Goal: Task Accomplishment & Management: Manage account settings

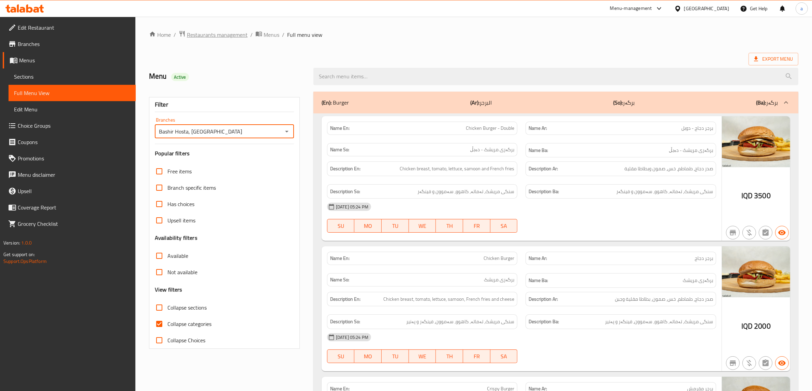
click at [224, 35] on span "Restaurants management" at bounding box center [217, 35] width 61 height 8
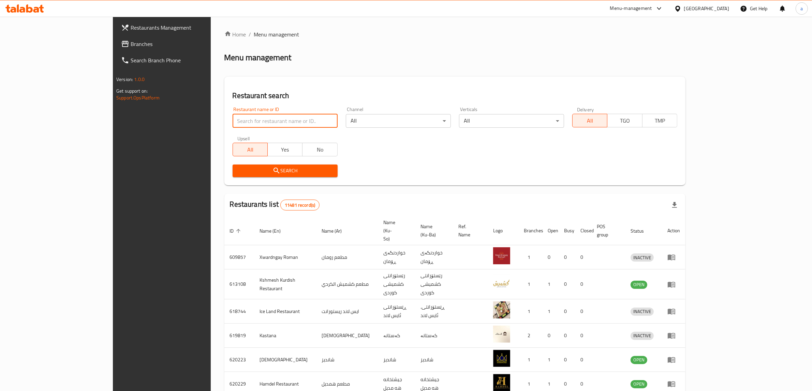
click at [232, 120] on input "search" at bounding box center [284, 121] width 105 height 14
paste input "776782"
type input "776782"
click at [131, 46] on span "Branches" at bounding box center [187, 44] width 112 height 8
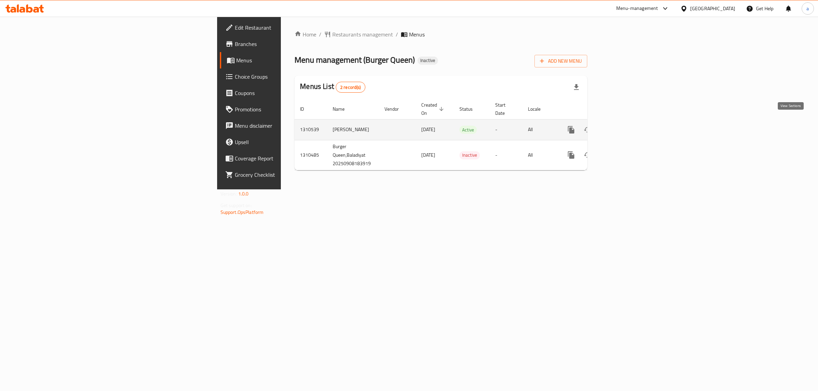
click at [625, 126] on icon "enhanced table" at bounding box center [620, 130] width 8 height 8
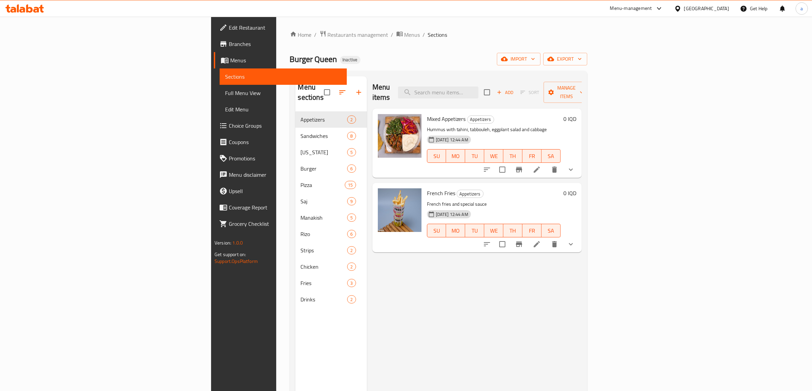
click at [230, 60] on span "Menus" at bounding box center [285, 60] width 111 height 8
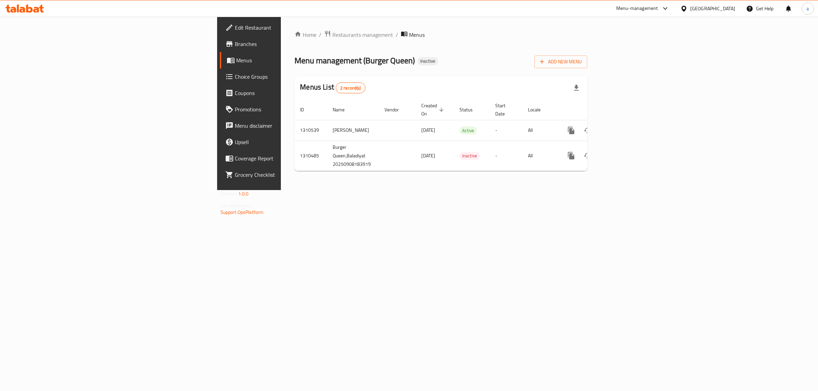
click at [236, 62] on span "Menus" at bounding box center [292, 60] width 112 height 8
click at [625, 126] on icon "enhanced table" at bounding box center [620, 130] width 8 height 8
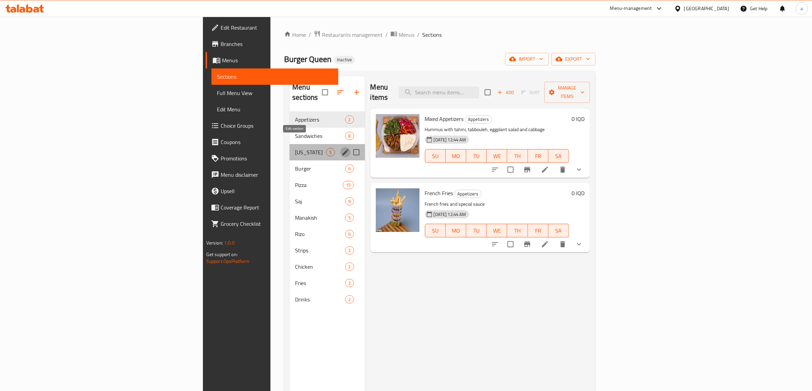
click at [341, 148] on icon "edit" at bounding box center [345, 152] width 8 height 8
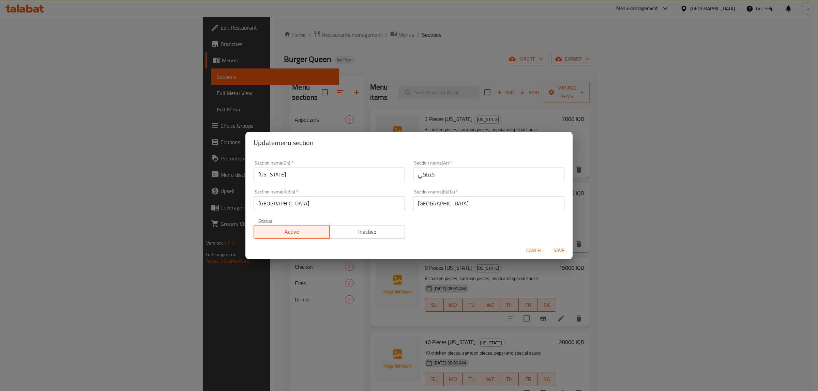
click at [491, 110] on div "Update menu section Section name(En)   * Kentucky Section name(En) * Section na…" at bounding box center [409, 195] width 818 height 391
click at [532, 252] on span "Cancel" at bounding box center [534, 250] width 16 height 9
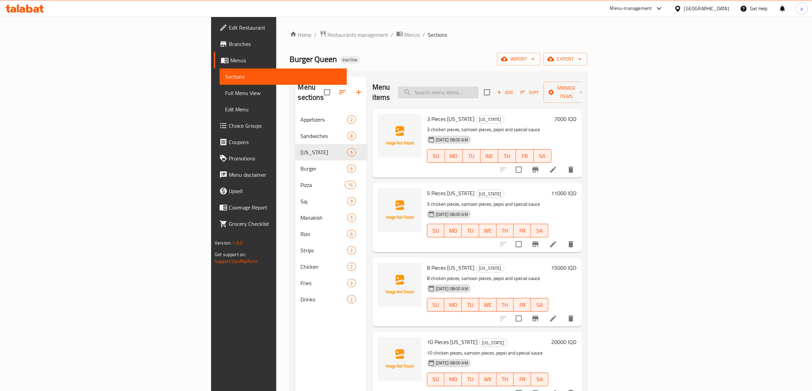
click at [478, 87] on input "search" at bounding box center [438, 93] width 80 height 12
paste input "كنتاكي 3 قطع"
type input "كنتاكي 3 قطع"
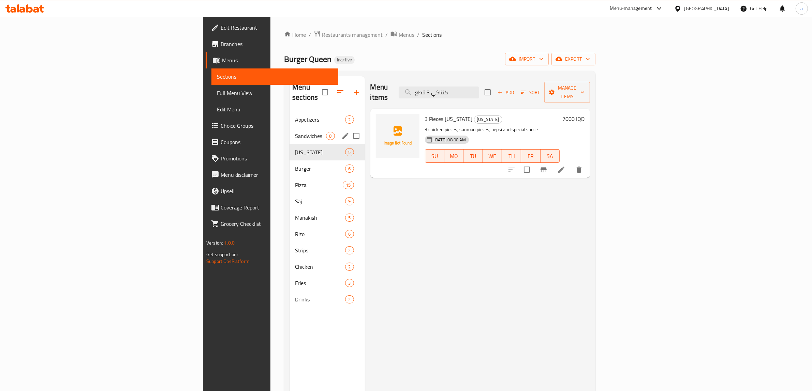
drag, startPoint x: 534, startPoint y: 91, endPoint x: 188, endPoint y: 123, distance: 347.5
click at [289, 123] on div "Menu sections Appetizers 2 Sandwiches 8 Kentucky 5 Burger 6 Pizza 15 Saj 9 Mana…" at bounding box center [439, 271] width 300 height 391
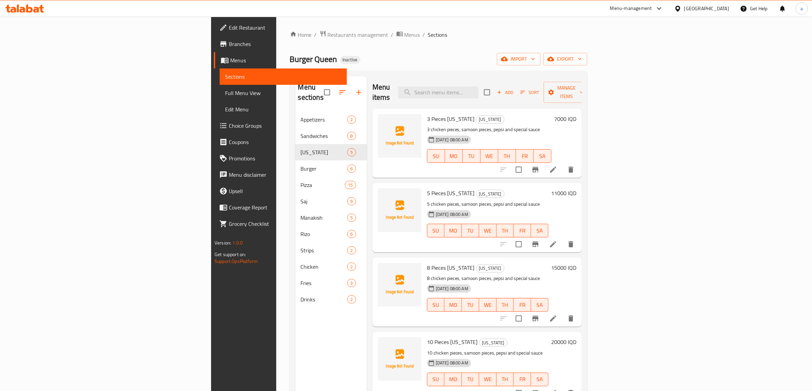
click at [557, 166] on icon at bounding box center [553, 170] width 8 height 8
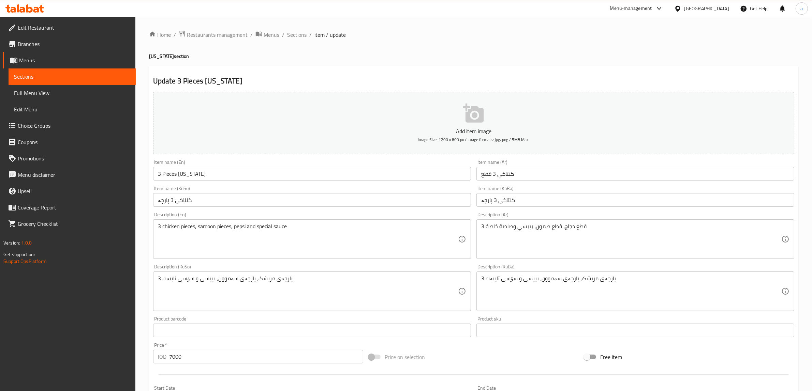
scroll to position [57, 0]
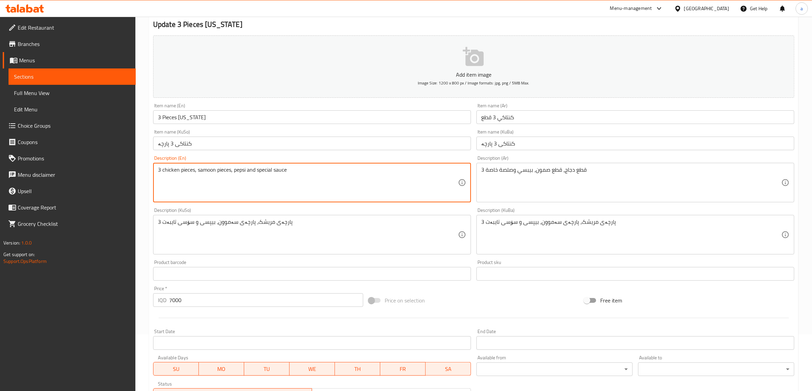
click at [239, 167] on textarea "3 chicken pieces, samoon pieces, pepsi and special sauce" at bounding box center [308, 183] width 300 height 32
paste textarea "Coca-Cola"
click at [159, 180] on textarea "3 chicken pieces, samoon pieces, Coca-Cola and special sauce" at bounding box center [308, 183] width 300 height 32
type textarea "3 chicken pieces, samoon pieces, Coca-Cola and special sauce"
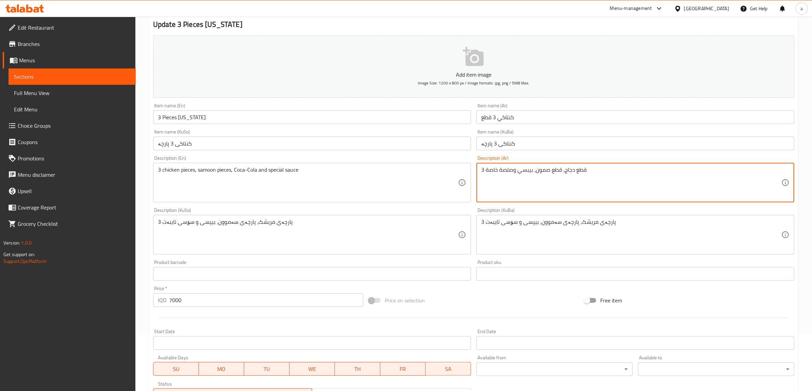
click at [528, 168] on textarea "3 قطع دجاج، قطع صمون، بيبسي وصلصة خاصة" at bounding box center [631, 183] width 300 height 32
paste textarea "كوكاكولا"
type textarea "3 قطع دجاج، قطع صمون، كوكاكولا وصلصة خاصة"
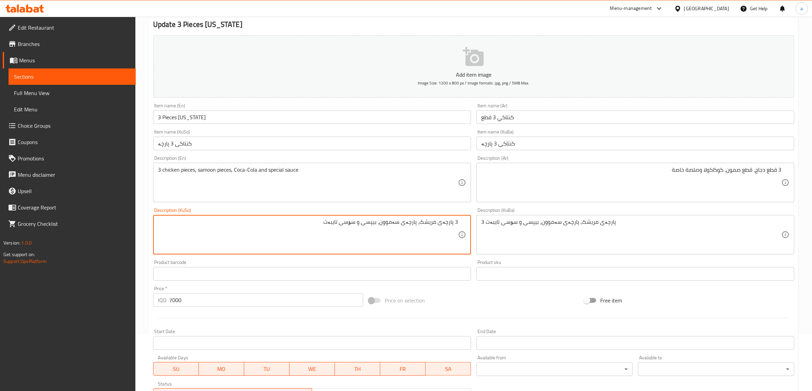
click at [375, 221] on textarea "3 پارچەى مریشک، پارچەى سەموون، بیپسی و سۆسی تایبەت" at bounding box center [308, 235] width 300 height 32
paste textarea "کۆکاکۆلا"
type textarea "3 پارچەى مریشک، پارچەى سەموون، کۆکاکۆلا و سۆسی تایبەت"
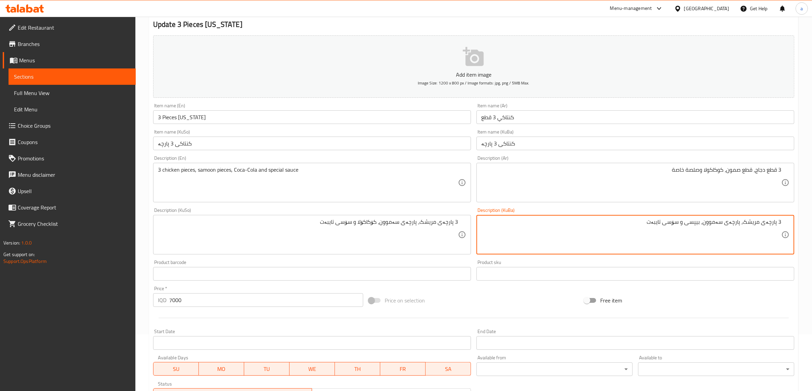
click at [701, 224] on textarea "3 پارچەى مریشک، پارچەى سەموون، بیپسی و سۆسی تایبەت" at bounding box center [631, 235] width 300 height 32
paste textarea "کۆکاکۆلا"
click at [685, 224] on textarea "3 پارچەى مریشک، پارچەى سەموون، کۆکاکۆلا و سۆسی تایبەت" at bounding box center [631, 235] width 300 height 32
click at [684, 219] on textarea "3 پارچەى مریشک، پارچەى سەموون، کۆکاکۆلا و سۆسی تایبەت" at bounding box center [631, 235] width 300 height 32
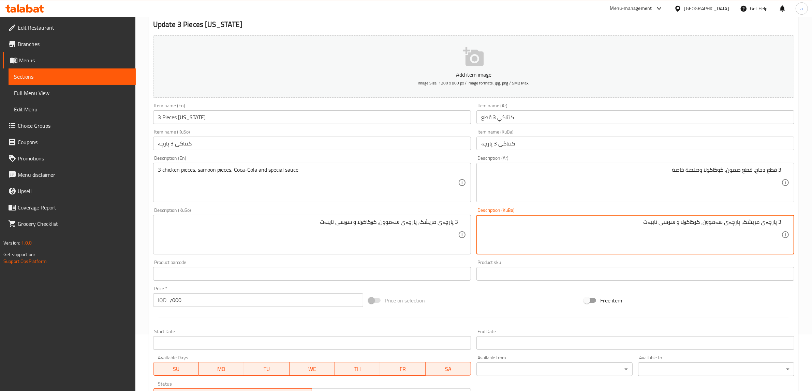
click at [684, 219] on textarea "3 پارچەى مریشک، پارچەى سەموون، کۆکاکۆلا و سۆسی تایبەت" at bounding box center [631, 235] width 300 height 32
click at [686, 222] on textarea "3 پارچەى مریشک، پارچەى سەموون، کۆکاکۆلا و سۆسی تایبەت" at bounding box center [631, 235] width 300 height 32
type textarea "3 پارچەى مریشک، پارچەى سەموون، کۆکاکۆلا و سۆسی تایبەت"
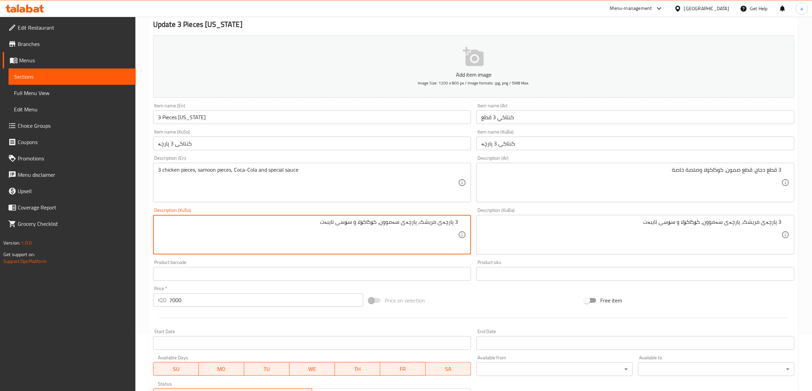
drag, startPoint x: 363, startPoint y: 220, endPoint x: 358, endPoint y: 222, distance: 5.5
click at [326, 223] on textarea "3 پارچەى مریشک، پارچەى سەموون، کۆکاکۆلا، سۆسی تایبەت" at bounding box center [308, 235] width 300 height 32
type textarea "3 پارچەى مریشک، پارچەى سەموون، کۆکاکۆلا، سۆسی تایبەت و"
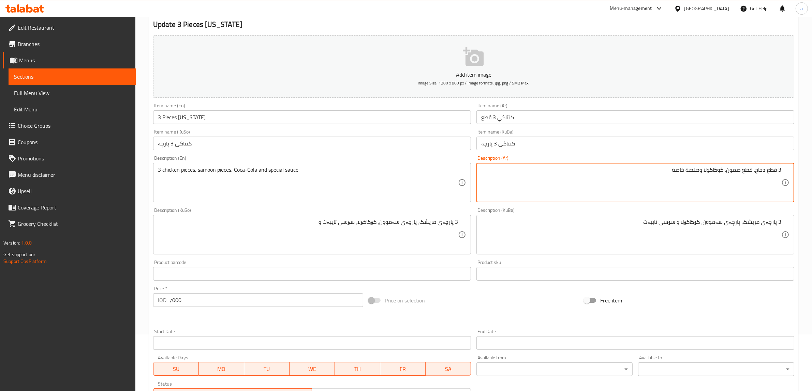
drag, startPoint x: 704, startPoint y: 169, endPoint x: 700, endPoint y: 170, distance: 4.5
click at [700, 170] on textarea "3 قطع دجاج، قطع صمون، كوكاكولا وصلصة خاصة" at bounding box center [631, 183] width 300 height 32
click at [659, 167] on textarea "3 قطع دجاج، قطع صمون، كوكاكولا، صلصة خاصة" at bounding box center [631, 183] width 300 height 32
type textarea "3 قطع دجاج، قطع صمون، كوكاكولا، صلصة خاصة و"
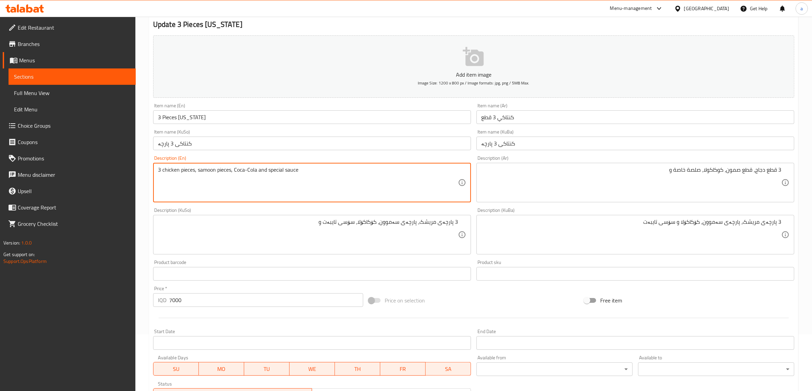
click at [262, 168] on textarea "3 chicken pieces, samoon pieces, Coca-Cola and special sauce" at bounding box center [308, 183] width 300 height 32
click at [298, 170] on textarea "3 chicken pieces, samoon pieces, Coca-Cola, special sauce" at bounding box center [308, 183] width 300 height 32
paste textarea "French Fries"
click at [159, 180] on textarea "3 chicken pieces, samoon pieces, Coca-Cola, special sauce and French Fries" at bounding box center [308, 183] width 300 height 32
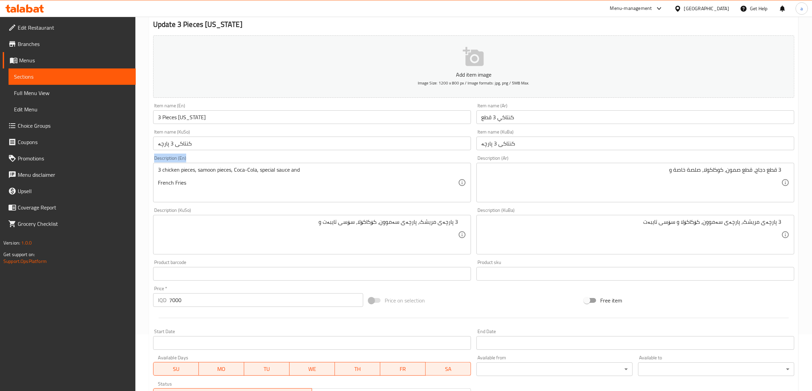
drag, startPoint x: 157, startPoint y: 181, endPoint x: 149, endPoint y: 170, distance: 13.7
click at [149, 170] on div "Update 3 Pieces Kentucky Add item image Image Size: 1200 x 800 px / Image forma…" at bounding box center [473, 247] width 649 height 475
click at [156, 181] on div "3 chicken pieces, samoon pieces, Coca-Cola, special sauce and French Fries Desc…" at bounding box center [312, 183] width 318 height 40
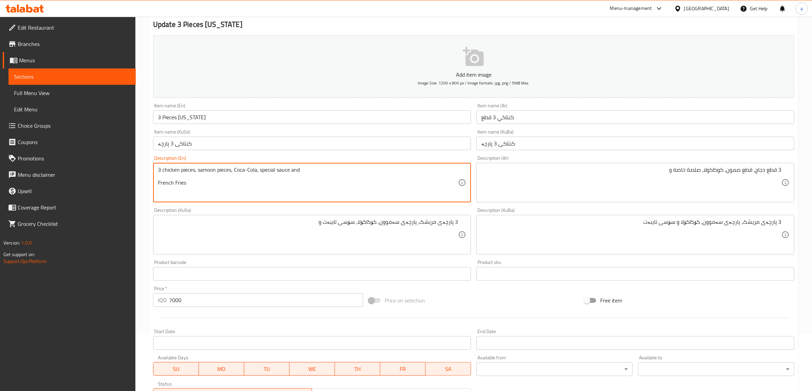
click at [159, 182] on textarea "3 chicken pieces, samoon pieces, Coca-Cola, special sauce and French Fries" at bounding box center [308, 183] width 300 height 32
type textarea "3 chicken pieces, samoon pieces, Coca-Cola, special sauce and French Fries"
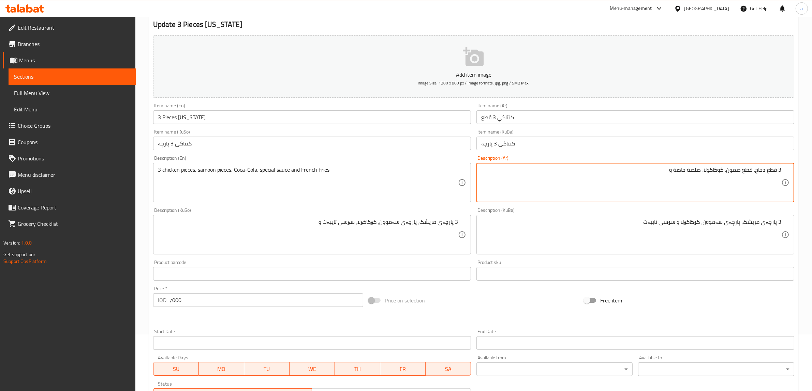
paste textarea "فینگەر"
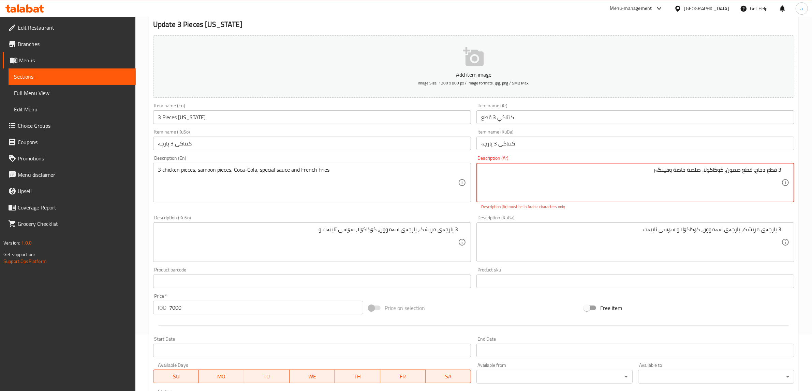
click at [665, 171] on textarea "3 قطع دجاج، قطع صمون، كوكاكولا، صلصة خاصة وفینگەر" at bounding box center [631, 183] width 300 height 32
click at [670, 171] on textarea "3 قطع دجاج، قطع صمون، كوكاكولا، صلصة خاصة وفینگەر" at bounding box center [631, 183] width 300 height 32
click at [669, 171] on textarea "3 قطع دجاج، قطع صمون، كوكاكولا، صلصة خاصة وفینگەر" at bounding box center [631, 183] width 300 height 32
click at [653, 175] on textarea "3 قطع دجاج، قطع صمون، كوكاكولا، صلصة خاصة وفینگەر" at bounding box center [631, 183] width 300 height 32
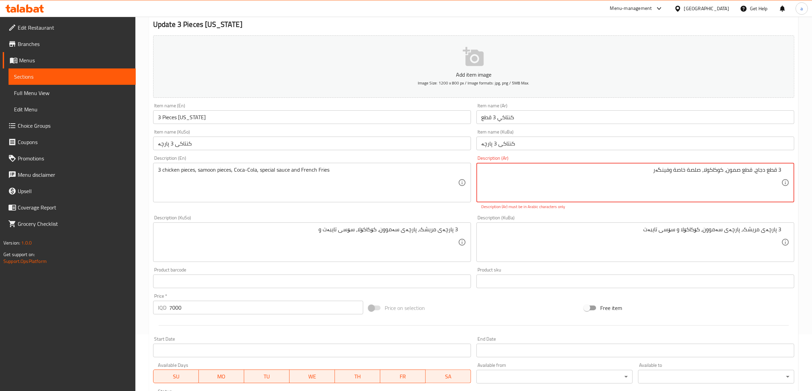
drag, startPoint x: 643, startPoint y: 168, endPoint x: 669, endPoint y: 166, distance: 26.0
click at [669, 167] on textarea "3 قطع دجاج، قطع صمون، كوكاكولا، صلصة خاصة وفینگەر" at bounding box center [631, 183] width 300 height 32
paste textarea "بطاطا [GEOGRAPHIC_DATA]"
type textarea "3 قطع دجاج، قطع صمون، كوكاكولا، صلصة خاصة و بطاطا مقلية"
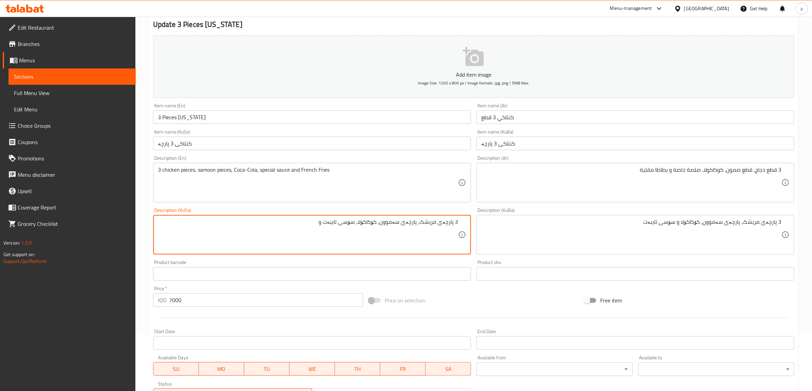
paste textarea "فینگەر"
type textarea "3 پارچەى مریشک، پارچەى سەموون، کۆکاکۆلا، سۆسی تایبەت و فینگەر"
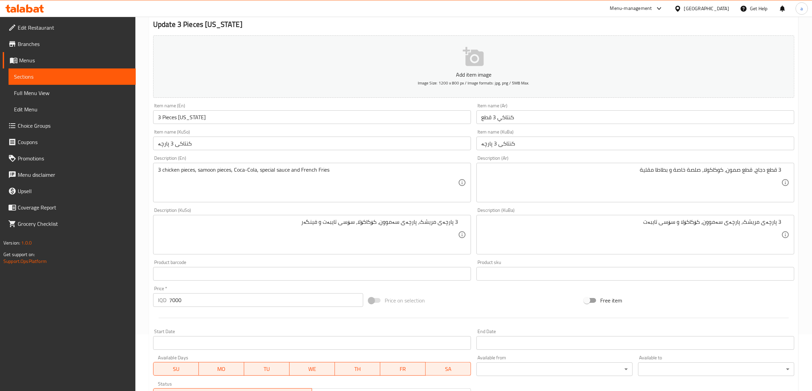
click at [591, 215] on div "Description (KuBa) 3 پارچەى مریشک، پارچەى سەموون، کۆکاکۆلا و سۆسی تایبەت Descri…" at bounding box center [635, 231] width 318 height 47
drag, startPoint x: 274, startPoint y: 218, endPoint x: 454, endPoint y: 220, distance: 180.0
click at [454, 220] on div "3 پارچەى مریشک، پارچەى سەموون، کۆکاکۆلا، سۆسی تایبەت و فینگەر Description (KuSo)" at bounding box center [312, 235] width 318 height 40
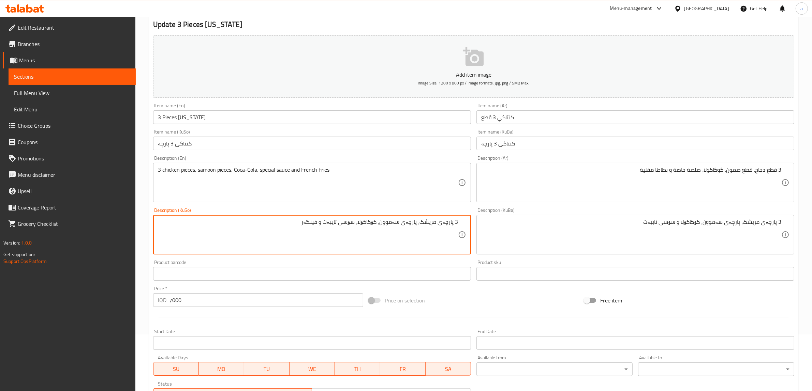
drag, startPoint x: 299, startPoint y: 222, endPoint x: 478, endPoint y: 223, distance: 179.3
click at [478, 223] on div "Add item image Image Size: 1200 x 800 px / Image formats: jpg, png / 5MB Max. I…" at bounding box center [473, 219] width 646 height 372
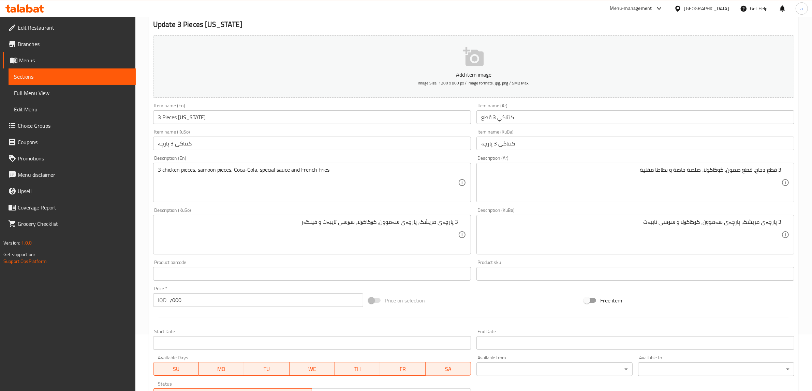
drag, startPoint x: 478, startPoint y: 223, endPoint x: 817, endPoint y: 213, distance: 339.3
click at [812, 213] on html "​ Menu-management Iraq Get Help a Edit Restaurant Branches Menus Sections Full …" at bounding box center [406, 138] width 812 height 391
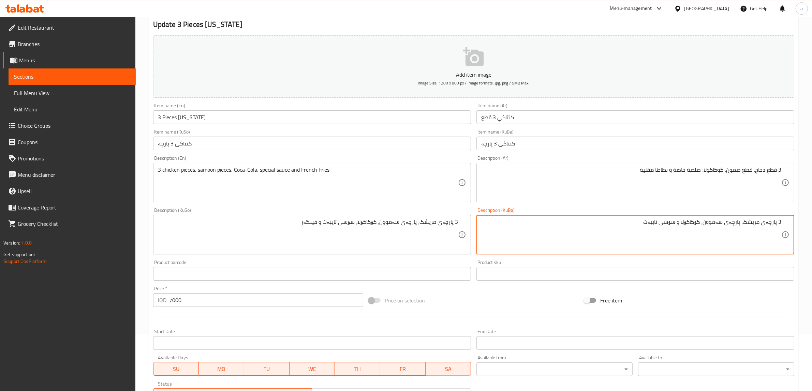
drag, startPoint x: 646, startPoint y: 225, endPoint x: 806, endPoint y: 210, distance: 160.2
paste textarea "، سۆسی تایبەت و فینگەر"
type textarea "3 پارچەى مریشک، پارچەى سەموون، کۆکاکۆلا، سۆسی تایبەت و فینگەر"
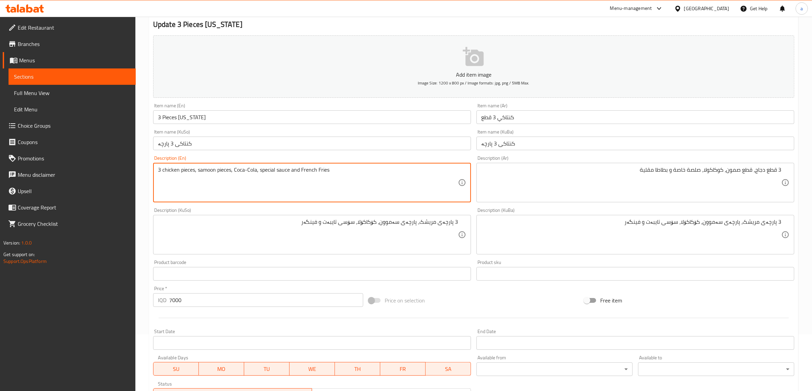
drag, startPoint x: 348, startPoint y: 171, endPoint x: 91, endPoint y: 181, distance: 256.9
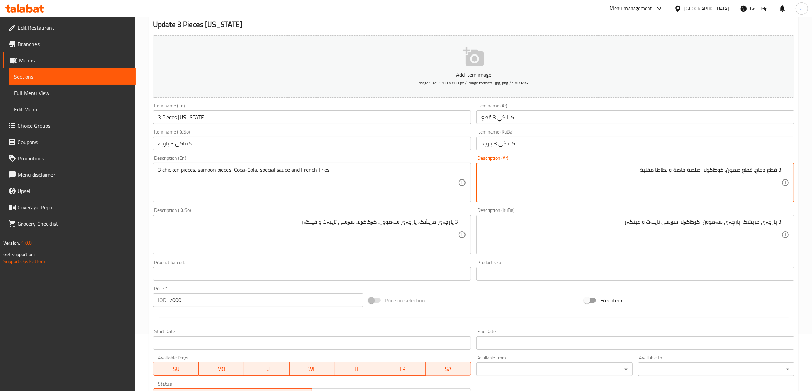
drag, startPoint x: 570, startPoint y: 175, endPoint x: 811, endPoint y: 167, distance: 241.5
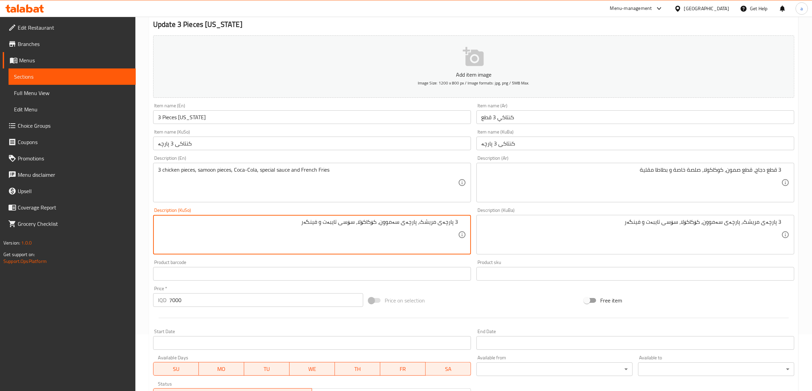
drag, startPoint x: 292, startPoint y: 228, endPoint x: 546, endPoint y: 225, distance: 254.3
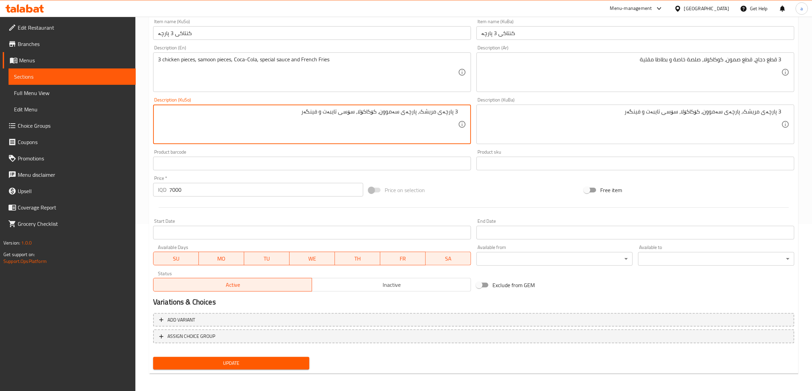
scroll to position [167, 0]
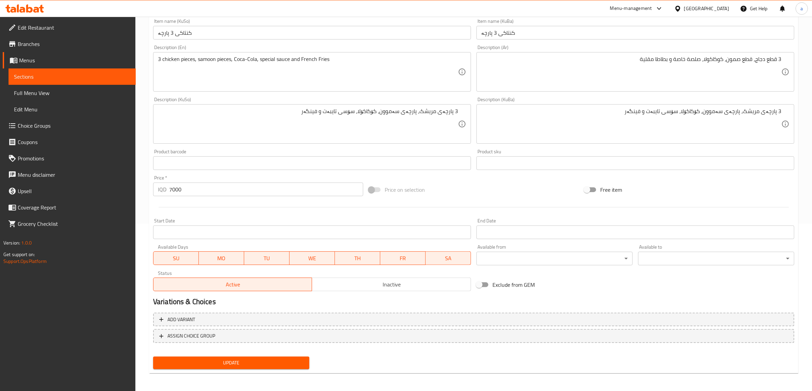
click at [287, 369] on div "Update" at bounding box center [231, 363] width 162 height 18
click at [287, 364] on span "Update" at bounding box center [231, 363] width 145 height 9
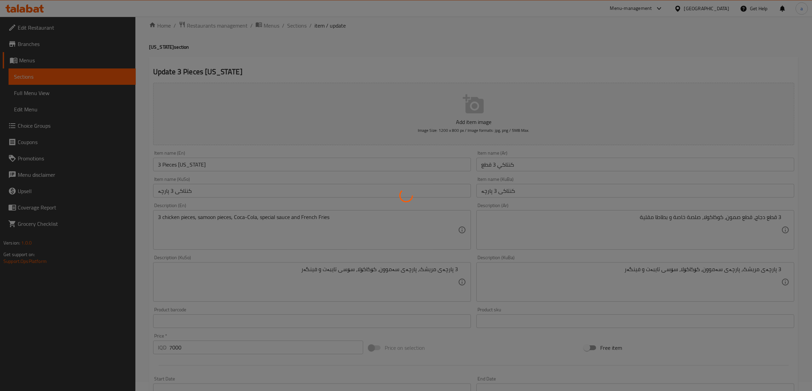
scroll to position [0, 0]
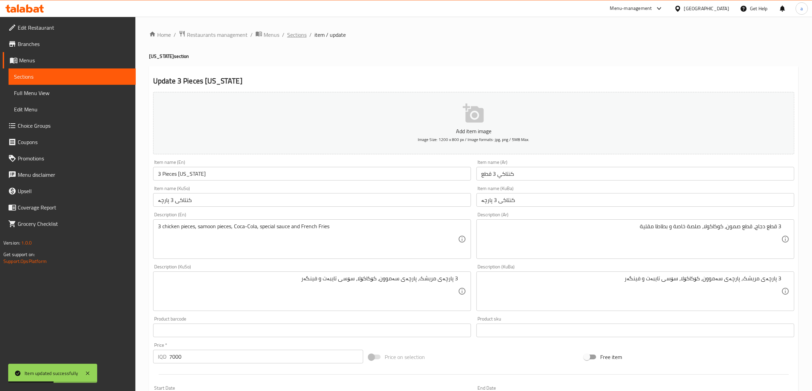
click at [299, 36] on span "Sections" at bounding box center [296, 35] width 19 height 8
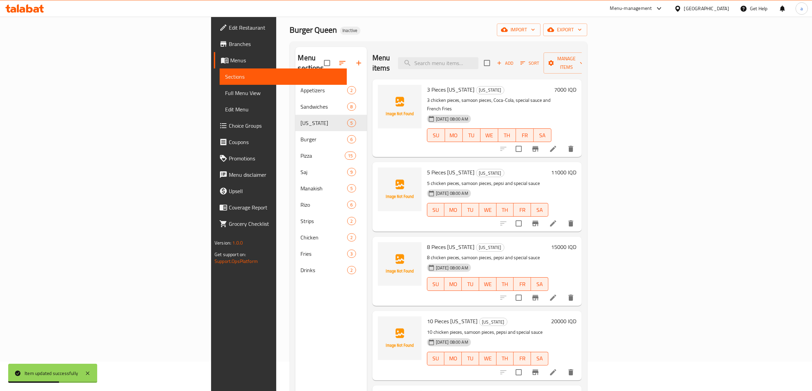
scroll to position [57, 0]
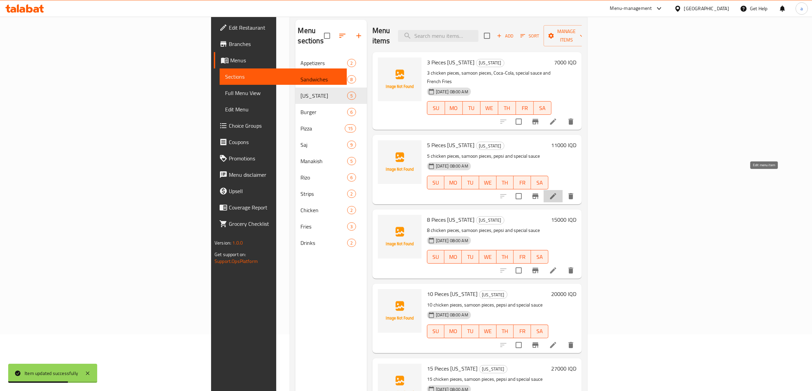
click at [557, 192] on icon at bounding box center [553, 196] width 8 height 8
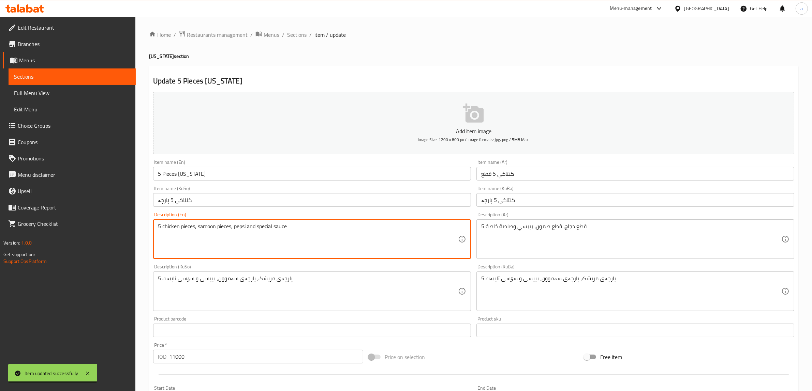
drag, startPoint x: 352, startPoint y: 232, endPoint x: 115, endPoint y: 228, distance: 237.6
paste textarea "3 chicken pieces, samoon pieces, Coca-Cola, special sauce and French Fries"
drag, startPoint x: 160, startPoint y: 227, endPoint x: 145, endPoint y: 227, distance: 15.0
click at [145, 227] on div "Home / Restaurants management / Menus / Sections / item / update Kentucky secti…" at bounding box center [473, 288] width 676 height 543
type textarea "5 chicken pieces, samoon pieces, Coca-Cola, special sauce and French Fries"
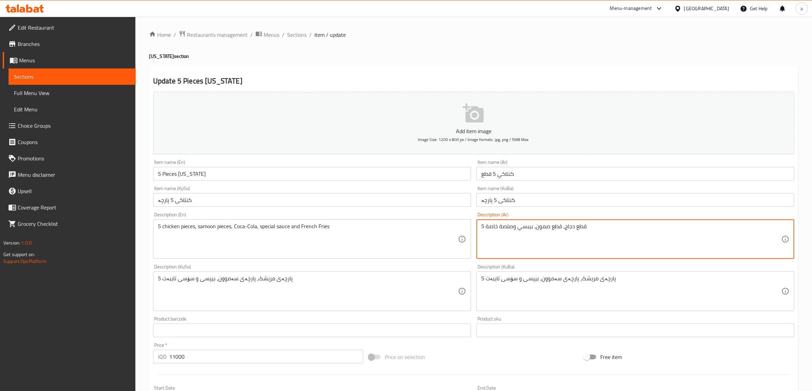
drag, startPoint x: 600, startPoint y: 226, endPoint x: 593, endPoint y: 226, distance: 6.8
drag, startPoint x: 592, startPoint y: 226, endPoint x: 817, endPoint y: 222, distance: 225.0
click at [812, 222] on html "​ Menu-management Iraq Get Help a Edit Restaurant Branches Menus Sections Full …" at bounding box center [406, 195] width 812 height 391
paste textarea "3 قطع دجاج، قطع صمون، كوكاكولا، صلصة خاصة و بطاطا مقلية"
click at [778, 229] on textarea "3 قطع دجاج، قطع صمون، كوكاكولا، صلصة خاصة و بطاطا مقلية" at bounding box center [631, 239] width 300 height 32
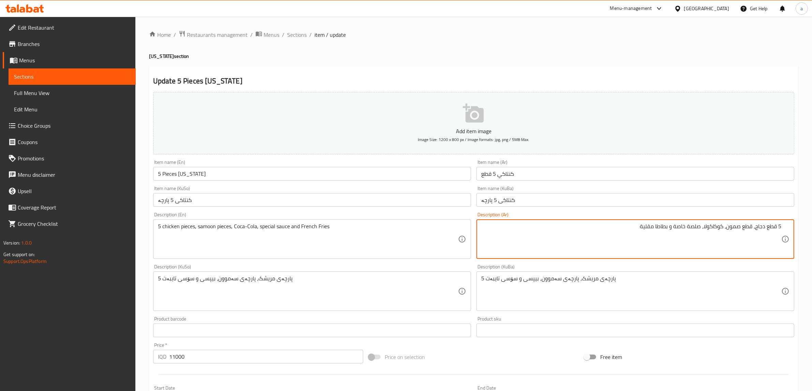
type textarea "5 قطع دجاج، قطع صمون، كوكاكولا، صلصة خاصة و بطاطا مقلية"
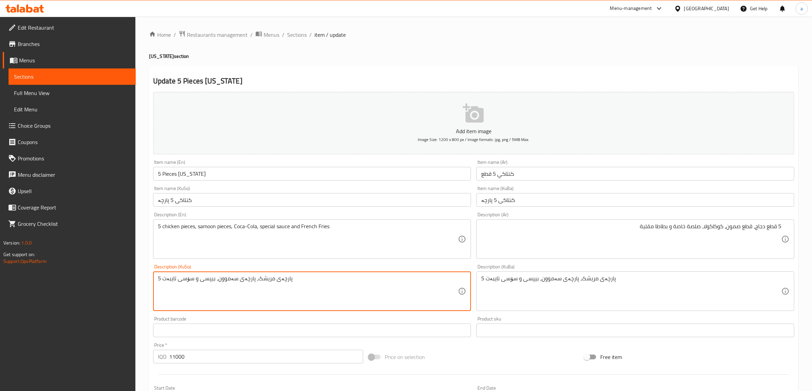
drag, startPoint x: 296, startPoint y: 281, endPoint x: 97, endPoint y: 290, distance: 199.0
paste textarea "3 پارچەى مریشک، پارچەى سەموون، کۆکاکۆلا، سۆسی تایبەت و فینگەر"
drag, startPoint x: 161, startPoint y: 275, endPoint x: 156, endPoint y: 277, distance: 5.4
click at [156, 277] on div "3 پارچەى مریشک، پارچەى سەموون، کۆکاکۆلا، سۆسی تایبەت و فینگەر Description (KuSo)" at bounding box center [312, 292] width 318 height 40
drag, startPoint x: 331, startPoint y: 282, endPoint x: 144, endPoint y: 287, distance: 186.9
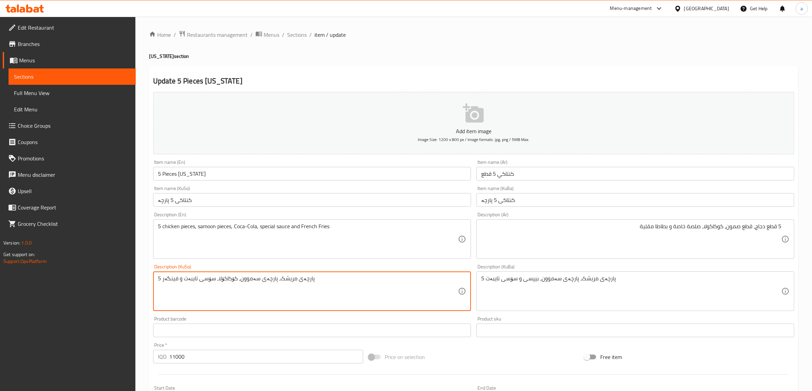
click at [144, 287] on div "Home / Restaurants management / Menus / Sections / item / update Kentucky secti…" at bounding box center [473, 288] width 676 height 543
type textarea "5 پارچەى مریشک، پارچەى سەموون، کۆکاکۆلا، سۆسی تایبەت و فینگەر"
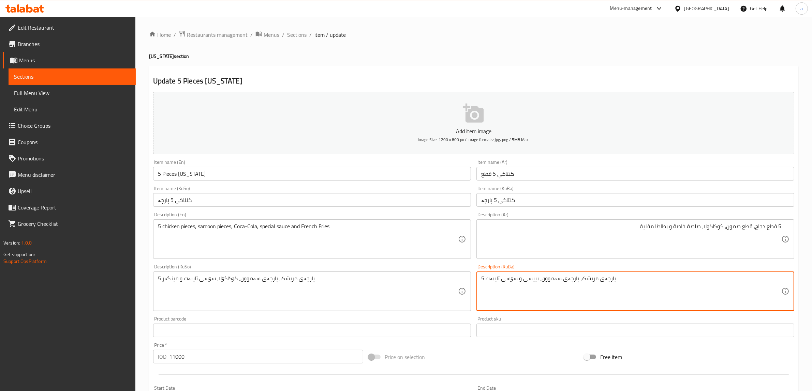
drag, startPoint x: 653, startPoint y: 274, endPoint x: 477, endPoint y: 290, distance: 176.6
click at [477, 290] on div "5 پارچەى مریشک، پارچەى سەموون، بیپسی و سۆسی تایبەت Description (KuBa)" at bounding box center [635, 292] width 318 height 40
click at [497, 289] on textarea "5 پارچەى مریشک، پارچەى سەموون، بیپسی و سۆسی تایبەت" at bounding box center [631, 291] width 300 height 32
paste textarea "کۆکاکۆلا، سۆسی تایبەت و فینگەر"
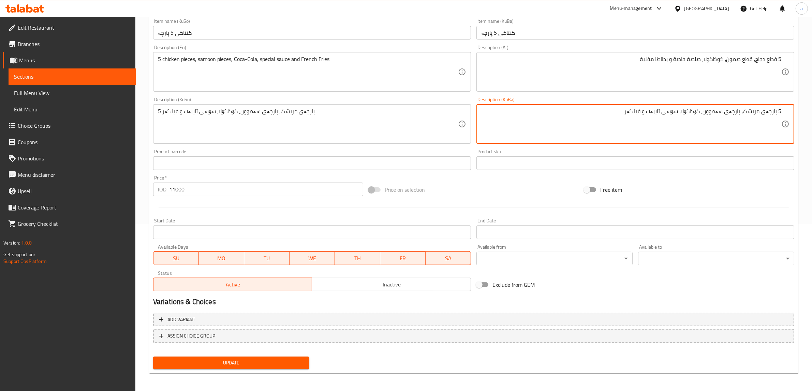
type textarea "5 پارچەى مریشک، پارچەى سەموون، کۆکاکۆلا، سۆسی تایبەت و فینگەر"
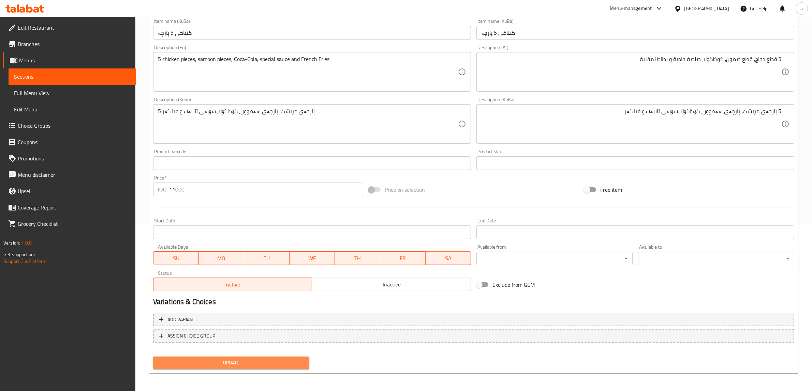
click at [287, 365] on span "Update" at bounding box center [231, 363] width 145 height 9
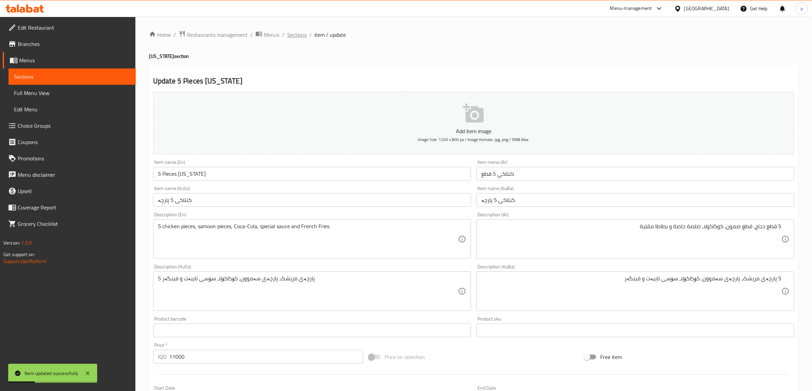
click at [300, 33] on span "Sections" at bounding box center [296, 35] width 19 height 8
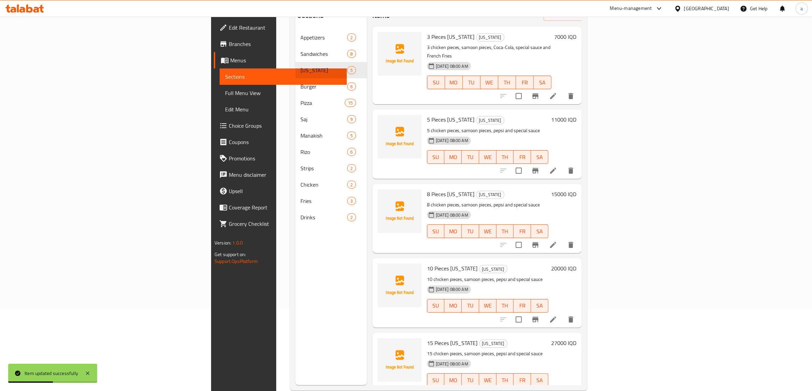
scroll to position [96, 0]
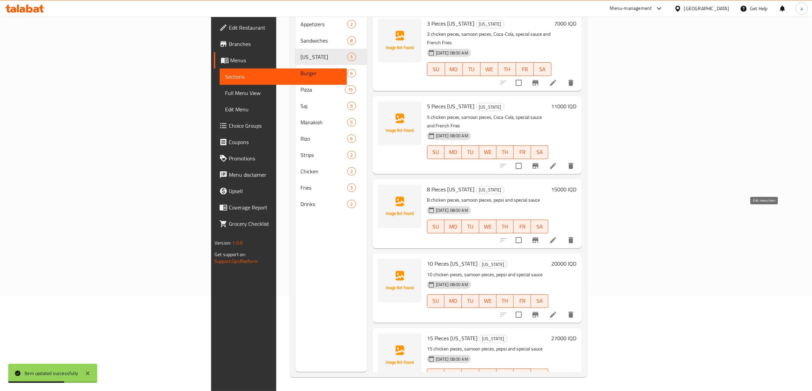
click at [557, 236] on icon at bounding box center [553, 240] width 8 height 8
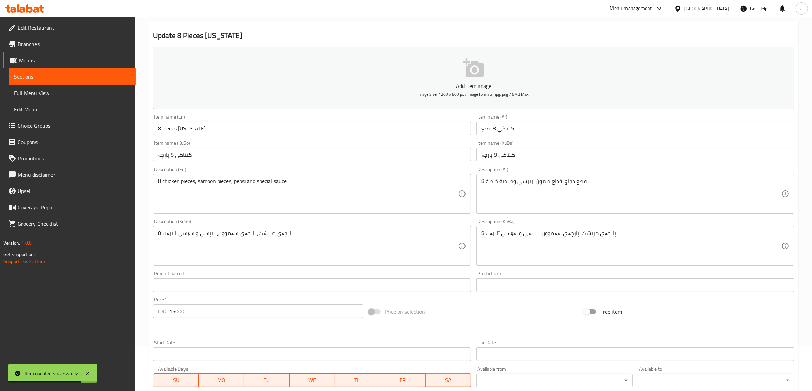
scroll to position [114, 0]
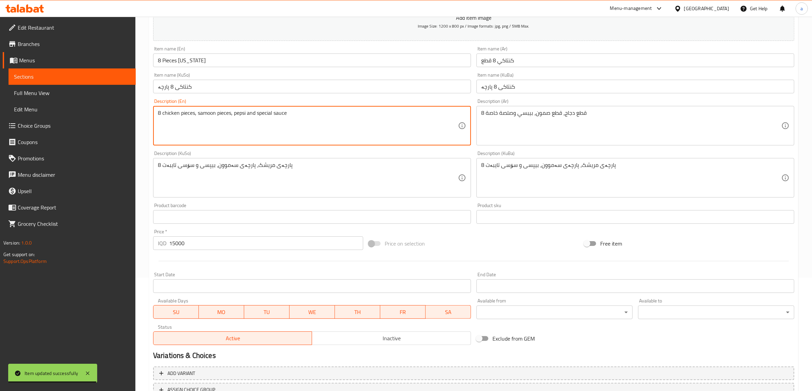
drag, startPoint x: 311, startPoint y: 115, endPoint x: 85, endPoint y: 111, distance: 226.7
paste textarea "3 chicken pieces, samoon pieces, Coca-Cola, special sauce and French Fries"
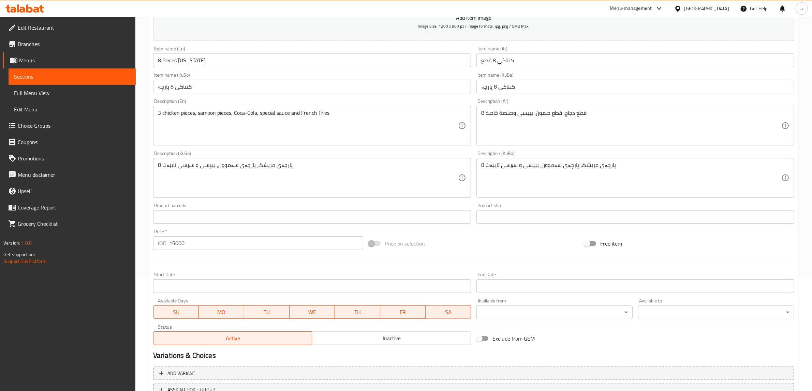
click at [160, 111] on div "3 chicken pieces, samoon pieces, Coca-Cola, special sauce and French Fries Desc…" at bounding box center [312, 126] width 318 height 40
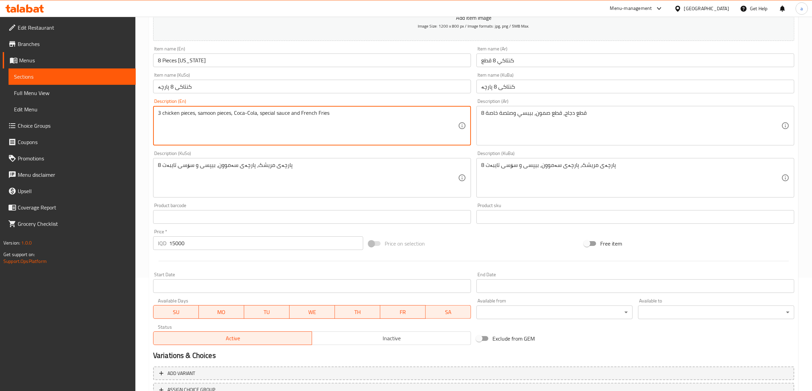
drag, startPoint x: 160, startPoint y: 111, endPoint x: 155, endPoint y: 113, distance: 5.3
click at [155, 113] on div "3 chicken pieces, samoon pieces, Coca-Cola, special sauce and French Fries Desc…" at bounding box center [312, 126] width 318 height 40
type textarea "8 chicken pieces, samoon pieces, Coca-Cola, special sauce and French Fries"
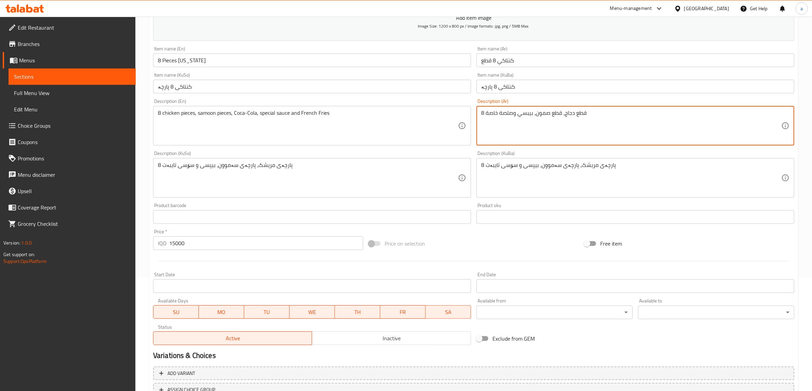
drag, startPoint x: 613, startPoint y: 114, endPoint x: 404, endPoint y: 115, distance: 209.0
paste textarea "3 قطع دجاج، قطع صمون، كوكاكولا، صلصة خاصة و بطاطا مقلية"
drag, startPoint x: 483, startPoint y: 112, endPoint x: 479, endPoint y: 114, distance: 3.9
click at [479, 114] on div "3 قطع دجاج، قطع صمون، كوكاكولا، صلصة خاصة و بطاطا مقلية Description (Ar)" at bounding box center [635, 126] width 318 height 40
type textarea "8 قطع دجاج، قطع صمون، كوكاكولا، صلصة خاصة و بطاطا مقلية"
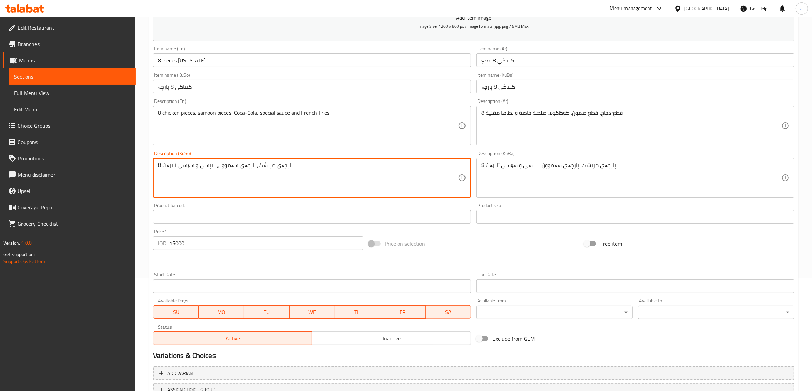
drag, startPoint x: 324, startPoint y: 180, endPoint x: 34, endPoint y: 193, distance: 290.1
paste textarea "3 پارچەى مریشک، پارچەى سەموون، کۆکاکۆلا، سۆسی تایبەت و فینگەر"
drag, startPoint x: 160, startPoint y: 168, endPoint x: 155, endPoint y: 169, distance: 4.5
click at [155, 169] on div "3 پارچەى مریشک، پارچەى سەموون، کۆکاکۆلا، سۆسی تایبەت و فینگەر Description (KuSo)" at bounding box center [312, 178] width 318 height 40
drag, startPoint x: 354, startPoint y: 164, endPoint x: 43, endPoint y: 168, distance: 311.3
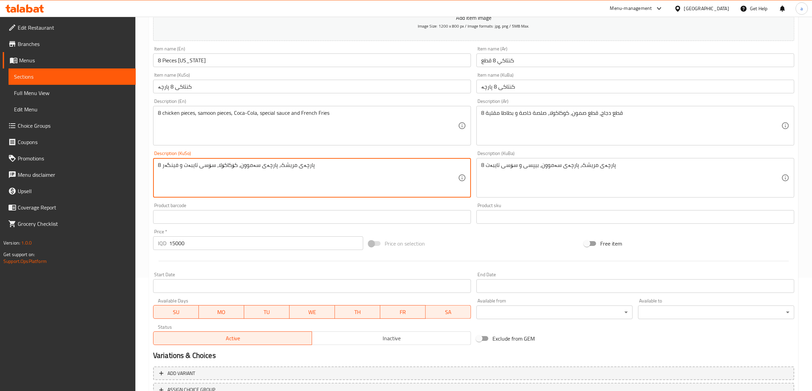
click at [43, 168] on div "Edit Restaurant Branches Menus Sections Full Menu View Edit Menu Choice Groups …" at bounding box center [406, 174] width 812 height 543
type textarea "8 پارچەى مریشک، پارچەى سەموون، کۆکاکۆلا، سۆسی تایبەت و فینگەر"
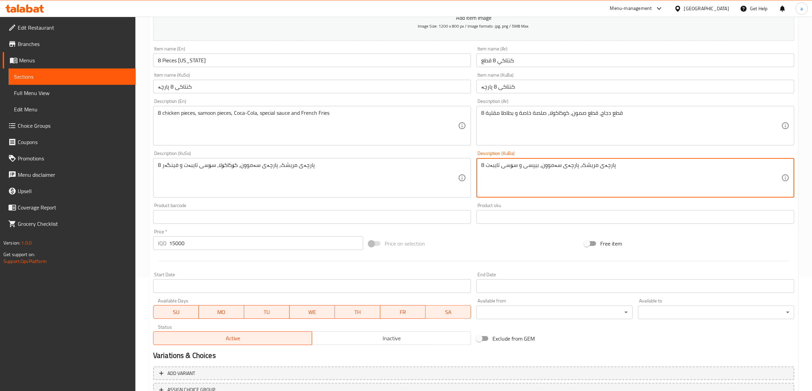
drag, startPoint x: 625, startPoint y: 172, endPoint x: 457, endPoint y: 177, distance: 167.4
paste textarea "کۆکاکۆلا، سۆسی تایبەت و فینگەر"
type textarea "8 پارچەى مریشک، پارچەى سەموون، کۆکاکۆلا، سۆسی تایبەت و فینگەر"
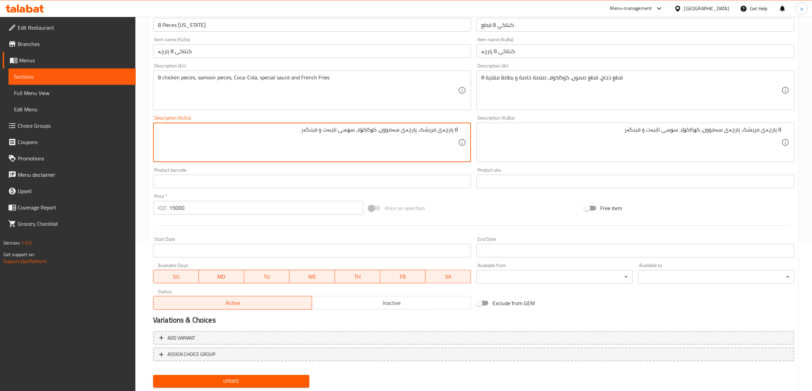
scroll to position [167, 0]
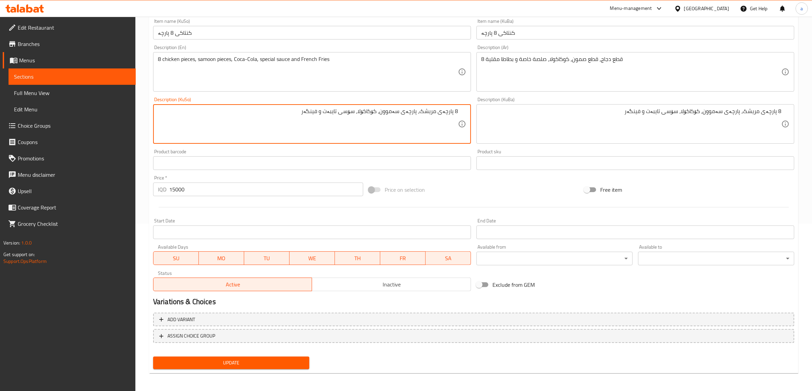
click at [273, 362] on span "Update" at bounding box center [231, 363] width 145 height 9
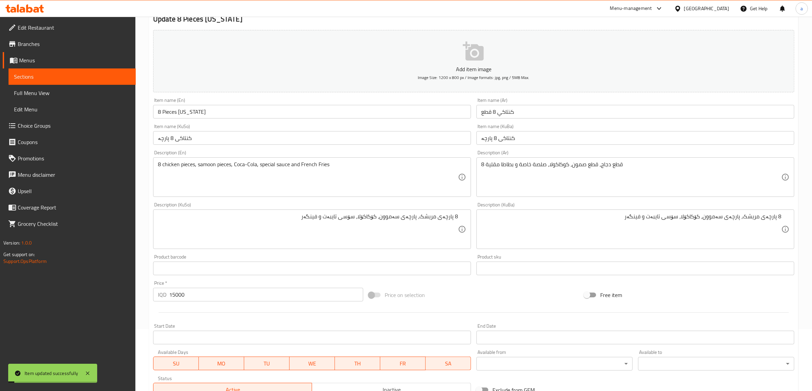
scroll to position [0, 0]
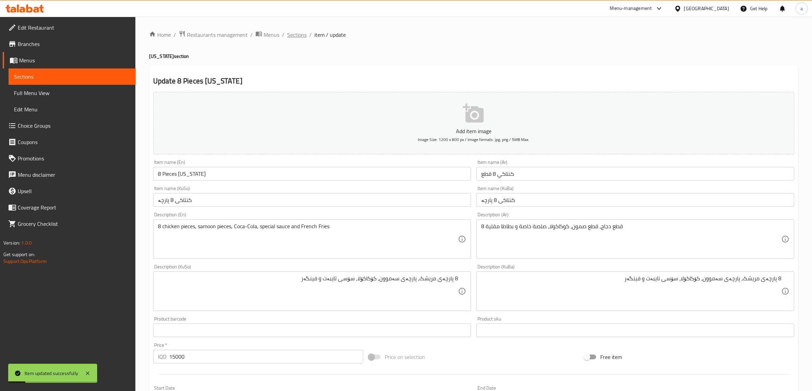
click at [297, 35] on span "Sections" at bounding box center [296, 35] width 19 height 8
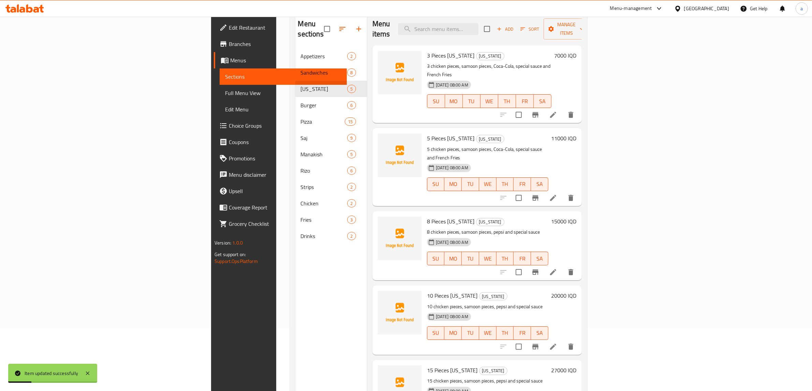
scroll to position [96, 0]
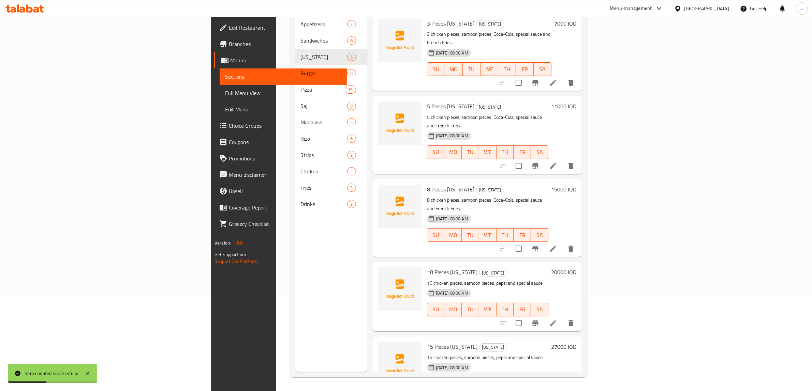
click at [562, 317] on li at bounding box center [552, 323] width 19 height 12
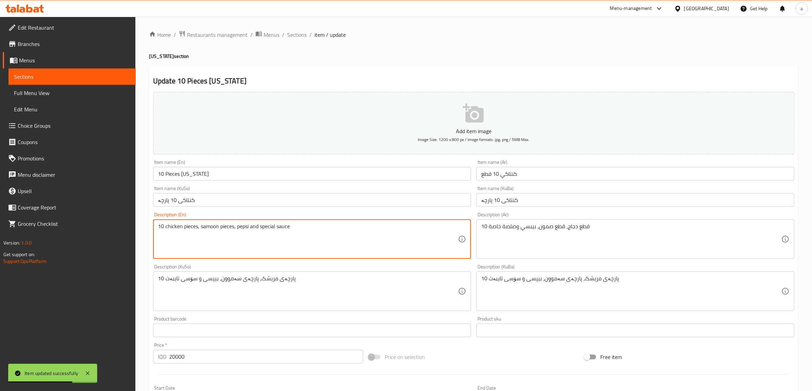
drag, startPoint x: 347, startPoint y: 224, endPoint x: 84, endPoint y: 216, distance: 262.9
paste textarea "3 chicken pieces, samoon pieces, Coca-Cola, special sauce and French Fries"
click at [161, 226] on textarea "3 chicken pieces, samoon pieces, Coca-Cola, special sauce and French Fries" at bounding box center [308, 239] width 300 height 32
type textarea "10 chicken pieces, samoon pieces, Coca-Cola, special sauce and French Fries"
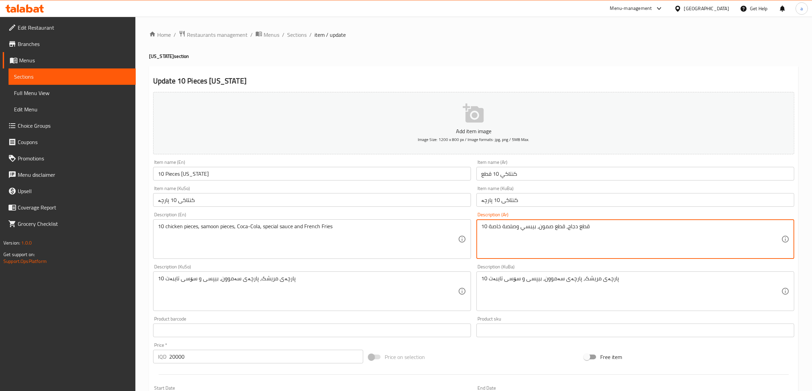
drag, startPoint x: 602, startPoint y: 227, endPoint x: 434, endPoint y: 238, distance: 168.7
paste textarea "3 قطع دجاج، قطع صمون، كوكاكولا، صلصة خاصة و بطاطا مقلية"
drag, startPoint x: 485, startPoint y: 227, endPoint x: 479, endPoint y: 227, distance: 5.8
click at [479, 227] on div "3 قطع دجاج، قطع صمون، كوكاكولا، صلصة خاصة و بطاطا مقلية Description (Ar)" at bounding box center [635, 240] width 318 height 40
click at [787, 224] on div "قطع دجاج، قطع صمون، كوكاكولا، صلصة خاصة و بطاطا مقلية Description (Ar)" at bounding box center [635, 240] width 318 height 40
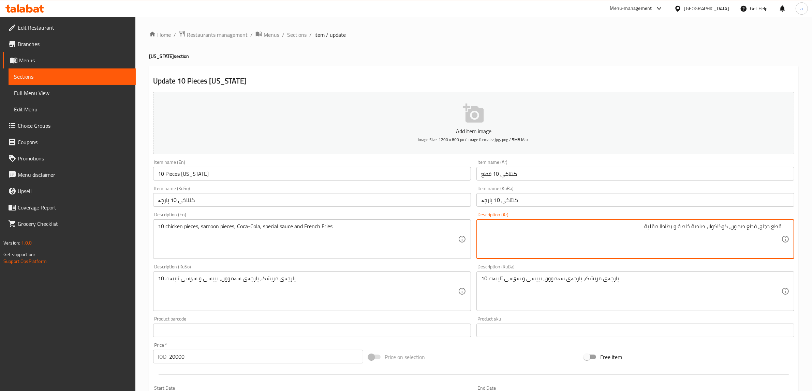
click at [787, 224] on div "قطع دجاج، قطع صمون، كوكاكولا، صلصة خاصة و بطاطا مقلية Description (Ar)" at bounding box center [635, 240] width 318 height 40
type textarea "10 قطع دجاج، قطع صمون، كوكاكولا، صلصة خاصة و بطاطا مقلية"
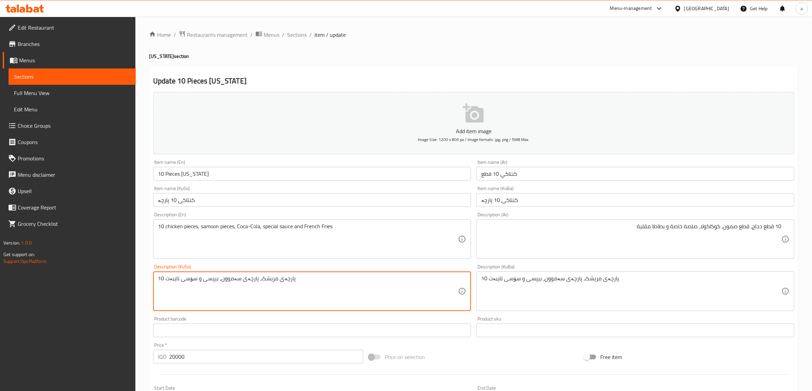
drag, startPoint x: 299, startPoint y: 279, endPoint x: 7, endPoint y: 294, distance: 291.5
paste textarea "3 پارچەى مریشک، پارچەى سەموون، کۆکاکۆلا، سۆسی تایبەت و فینگەر"
click at [160, 276] on textarea "3 پارچەى مریشک، پارچەى سەموون، کۆکاکۆلا، سۆسی تایبەت و فینگەر" at bounding box center [308, 291] width 300 height 32
drag, startPoint x: 268, startPoint y: 282, endPoint x: 481, endPoint y: 274, distance: 213.2
click at [481, 274] on div "Add item image Image Size: 1200 x 800 px / Image formats: jpg, png / 5MB Max. I…" at bounding box center [473, 275] width 646 height 372
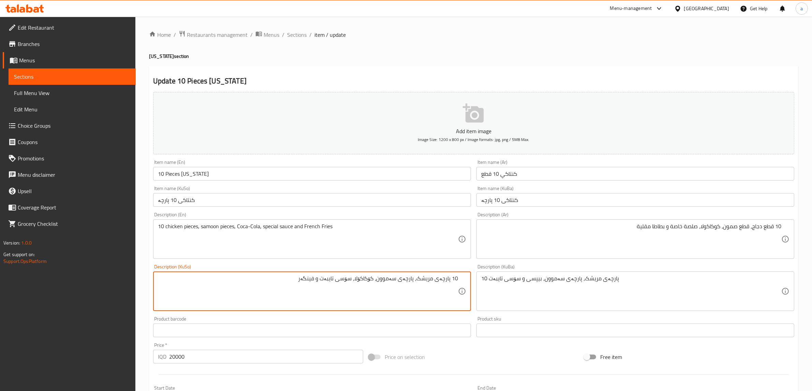
type textarea "10 پارچەى مریشک، پارچەى سەموون، کۆکاکۆلا، سۆسی تایبەت و فینگەر"
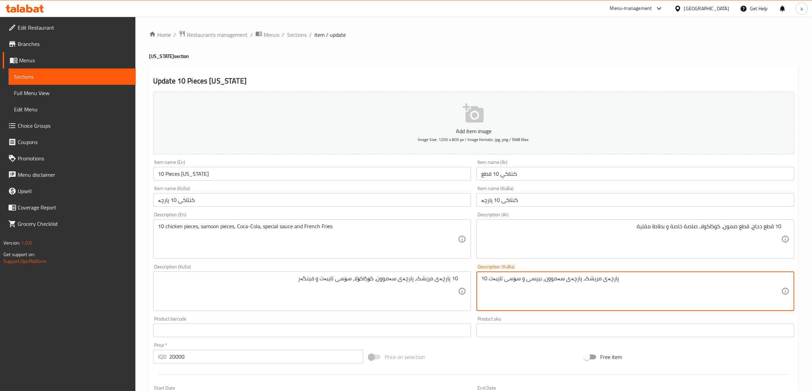
drag, startPoint x: 613, startPoint y: 282, endPoint x: 469, endPoint y: 284, distance: 143.5
paste textarea "کۆکاکۆلا، سۆسی تایبەت و فینگەر"
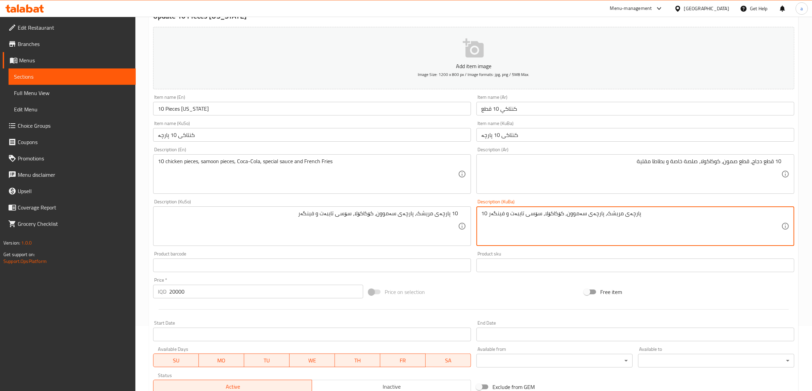
scroll to position [167, 0]
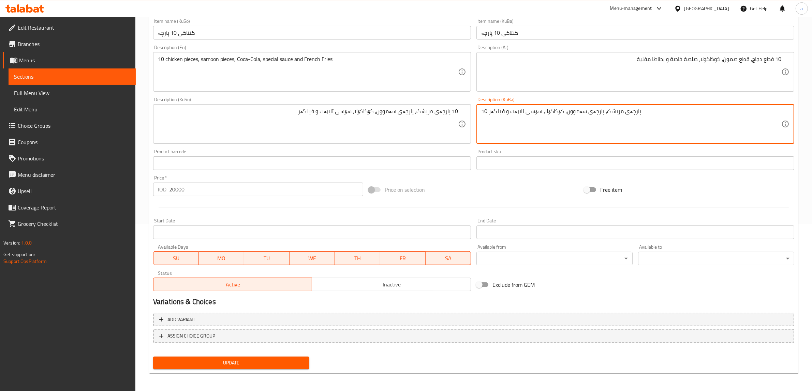
type textarea "10 پارچەى مریشک، پارچەى سەموون، کۆکاکۆلا، سۆسی تایبەت و فینگەر"
click at [260, 355] on div "Update" at bounding box center [231, 363] width 162 height 18
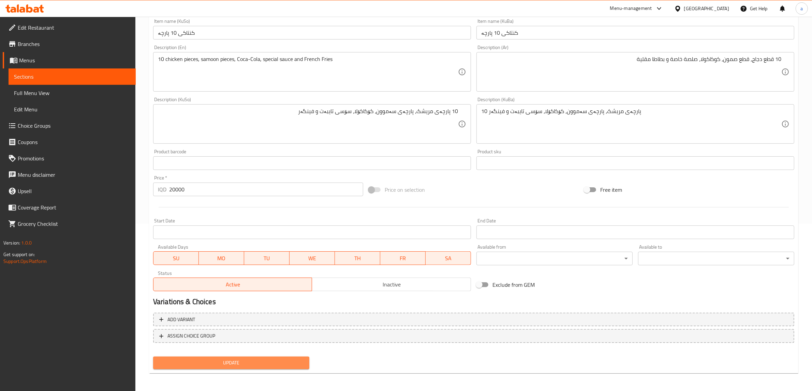
click at [260, 359] on span "Update" at bounding box center [231, 363] width 145 height 9
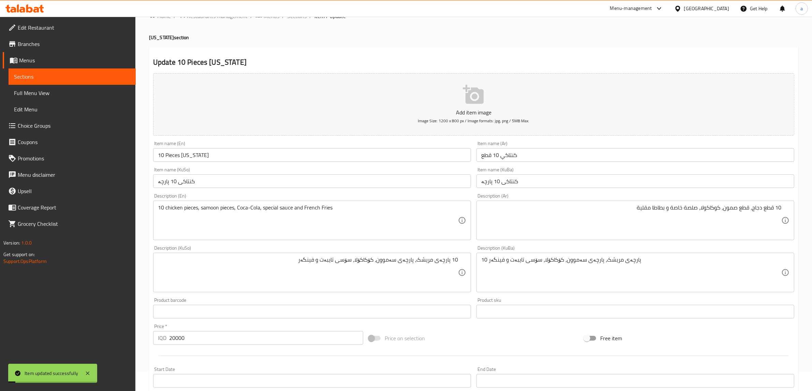
scroll to position [0, 0]
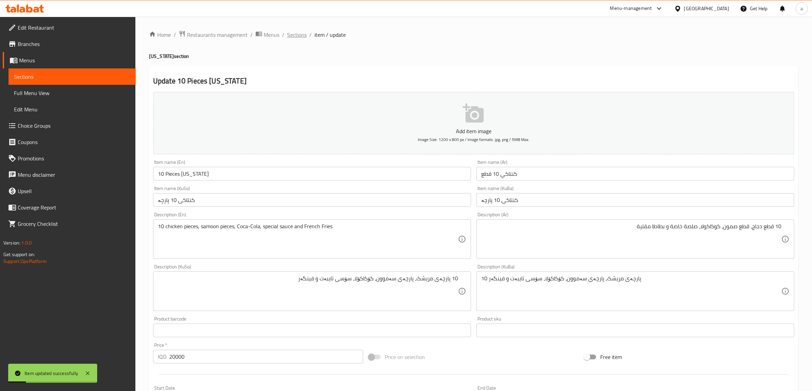
click at [294, 31] on span "Sections" at bounding box center [296, 35] width 19 height 8
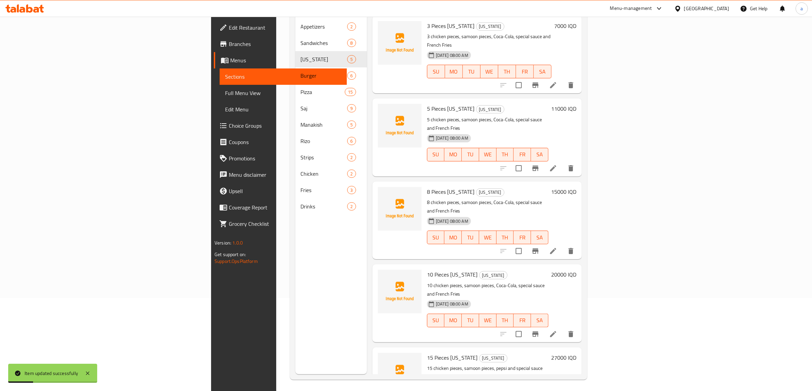
scroll to position [96, 0]
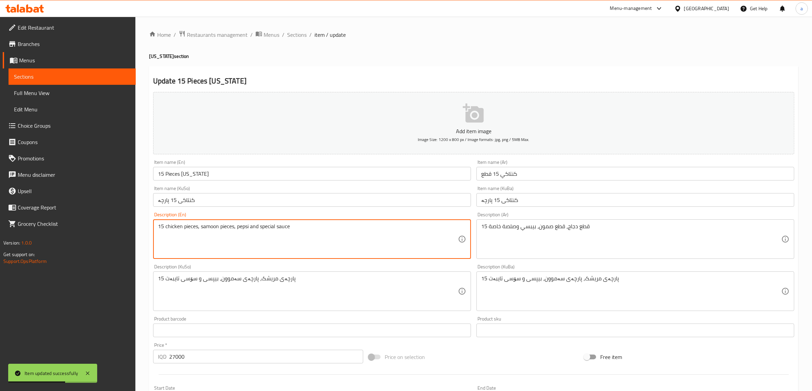
drag, startPoint x: 307, startPoint y: 228, endPoint x: 101, endPoint y: 223, distance: 206.3
paste textarea "3 chicken pieces, samoon pieces, Coca-Cola, special sauce and French Fries"
click at [157, 227] on div "3 chicken pieces, samoon pieces, Coca-Cola, special sauce and French Fries Desc…" at bounding box center [312, 240] width 318 height 40
type textarea "15 chicken pieces, samoon pieces, Coca-Cola, special sauce and French Fries"
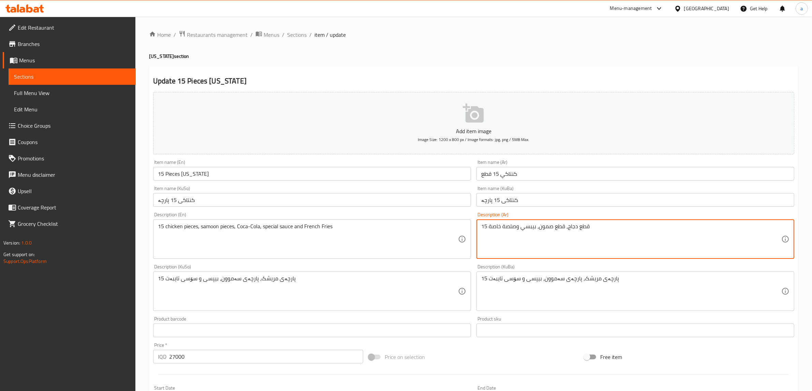
drag, startPoint x: 619, startPoint y: 226, endPoint x: 470, endPoint y: 239, distance: 149.3
paste textarea "3 قطع دجاج، قطع صمون، كوكاكولا، صلصة خاصة و بطاطا مقلية"
drag, startPoint x: 483, startPoint y: 228, endPoint x: 477, endPoint y: 228, distance: 6.5
click at [477, 228] on div "3 قطع دجاج، قطع صمون، كوكاكولا، صلصة خاصة و بطاطا مقلية Description (Ar)" at bounding box center [635, 240] width 318 height 40
type textarea "15 قطع دجاج، قطع صمون، كوكاكولا، صلصة خاصة و بطاطا مقلية"
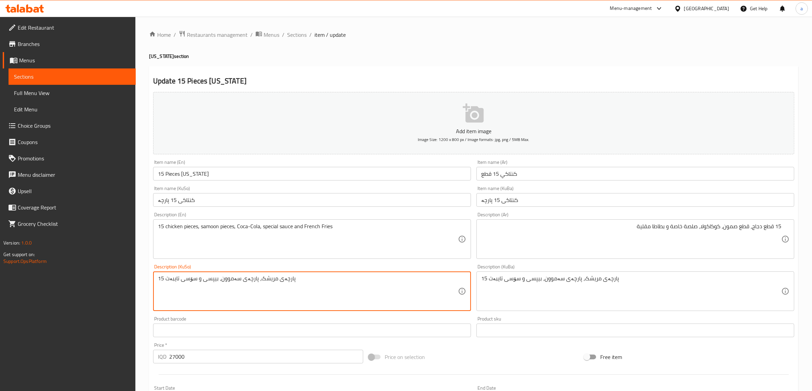
drag, startPoint x: 335, startPoint y: 284, endPoint x: 85, endPoint y: 297, distance: 250.9
paste textarea "5 پارچەى مریشک، پارچەى سەموون، کۆکاکۆلا، سۆسی تایبەت و فینگەر"
click at [160, 278] on textarea "5 پارچەى مریشک، پارچەى سەموون، کۆکاکۆلا، سۆسی تایبەت و فینگەر" at bounding box center [308, 291] width 300 height 32
drag, startPoint x: 282, startPoint y: 287, endPoint x: 490, endPoint y: 282, distance: 208.4
click at [490, 282] on div "Add item image Image Size: 1200 x 800 px / Image formats: jpg, png / 5MB Max. I…" at bounding box center [473, 275] width 646 height 372
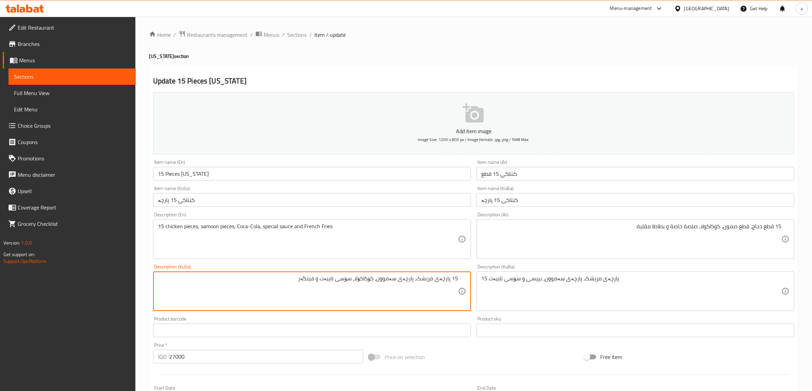
type textarea "15 پارچەى مریشک، پارچەى سەموون، کۆکاکۆلا، سۆسی تایبەت و فینگەر"
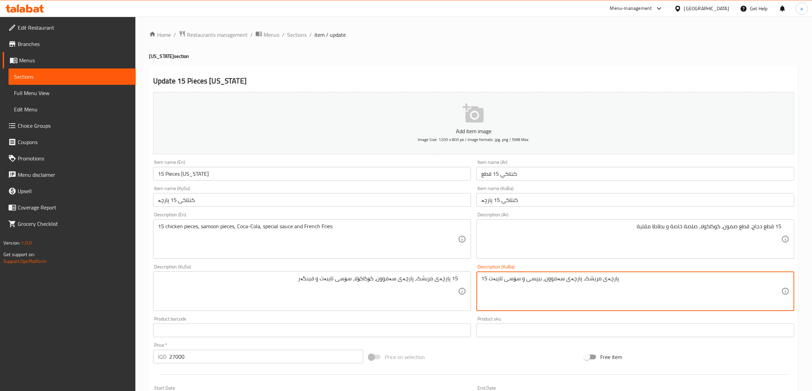
drag, startPoint x: 635, startPoint y: 284, endPoint x: 439, endPoint y: 283, distance: 196.0
paste textarea "کۆکاکۆلا، سۆسی تایبەت و فینگەر"
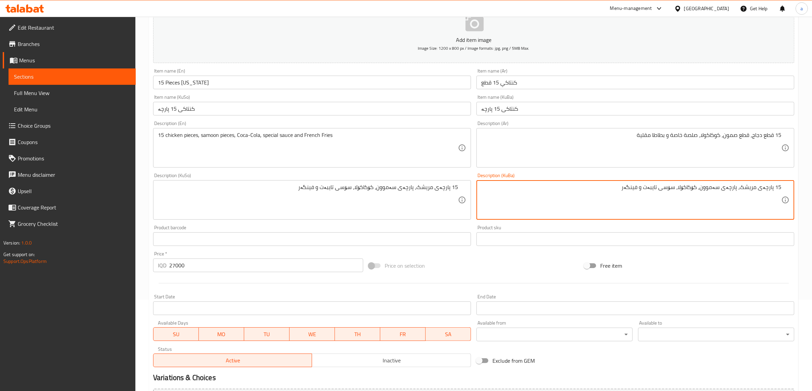
scroll to position [167, 0]
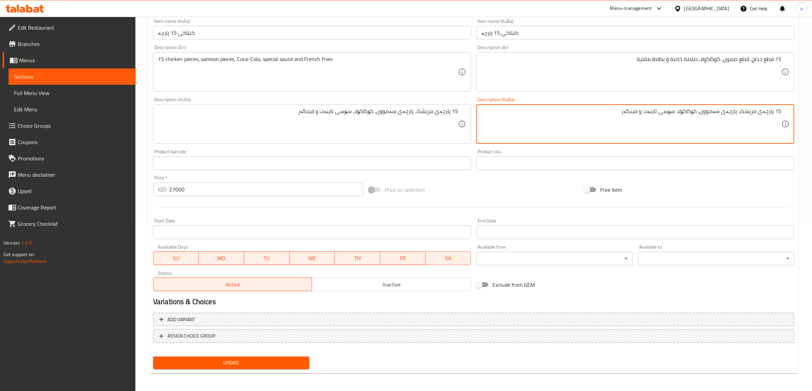
type textarea "15 پارچەى مریشک، پارچەى سەموون، کۆکاکۆلا، سۆسی تایبەت و فینگەر"
click at [294, 369] on div "Update" at bounding box center [231, 363] width 162 height 18
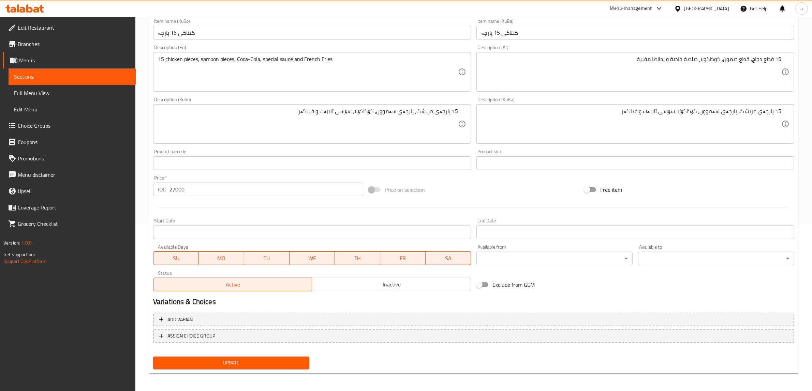
click at [291, 357] on button "Update" at bounding box center [231, 363] width 156 height 13
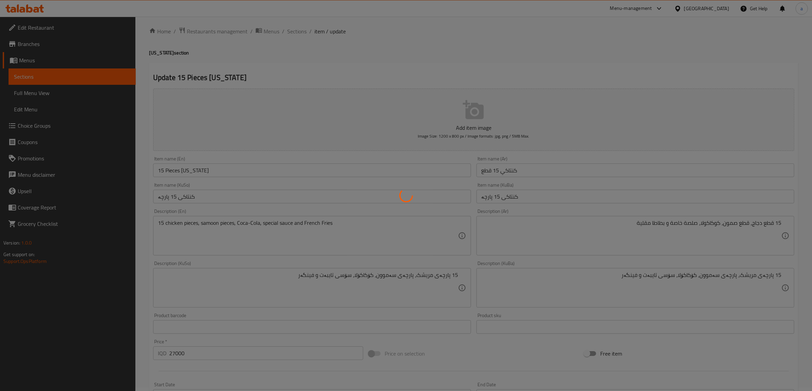
scroll to position [0, 0]
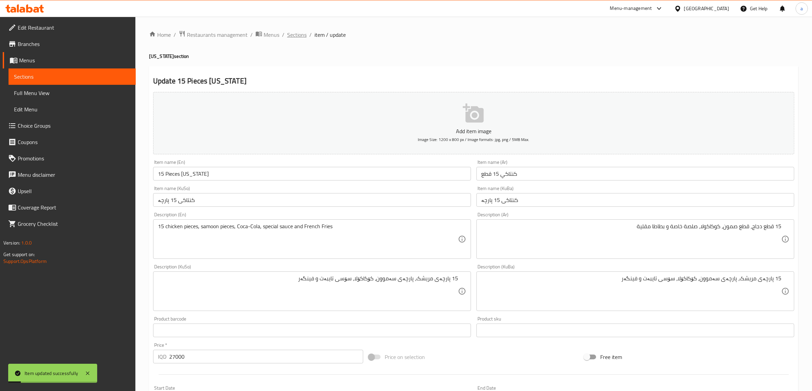
click at [297, 32] on span "Sections" at bounding box center [296, 35] width 19 height 8
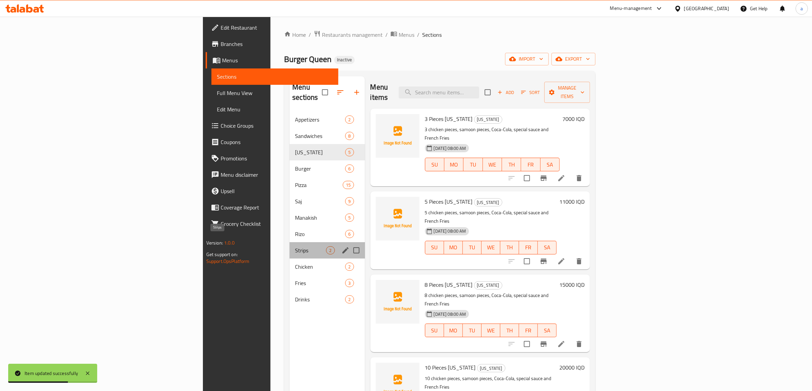
click at [295, 246] on span "Strips" at bounding box center [310, 250] width 31 height 8
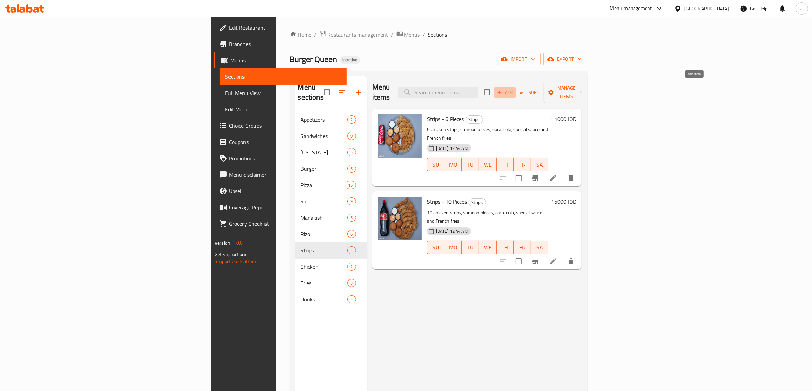
click at [514, 89] on span "Add" at bounding box center [505, 93] width 18 height 8
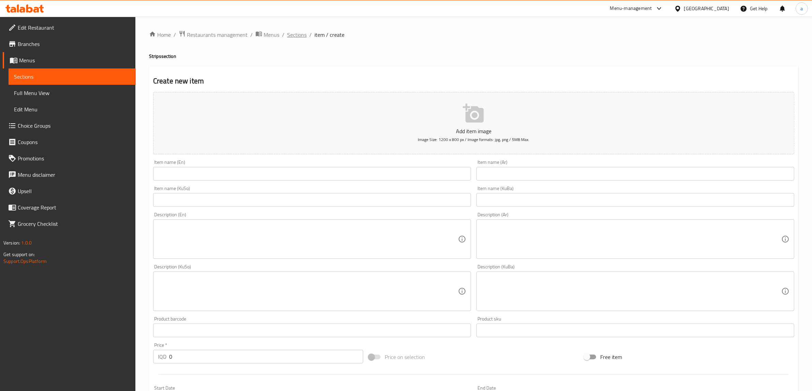
click at [295, 36] on span "Sections" at bounding box center [296, 35] width 19 height 8
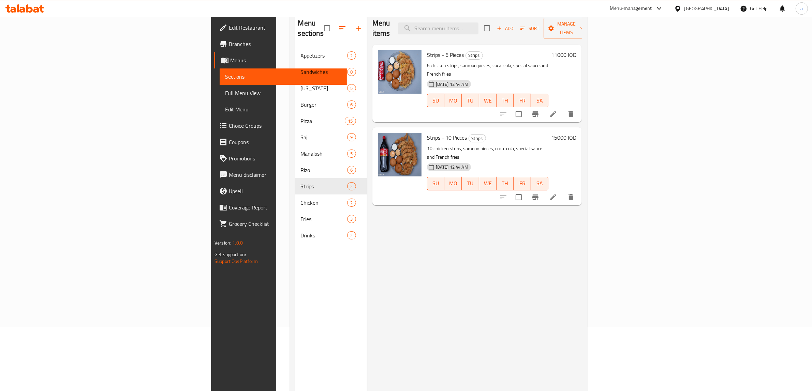
scroll to position [96, 0]
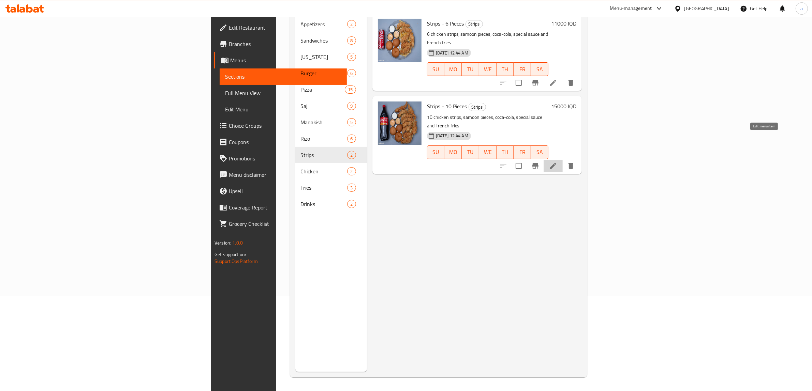
click at [556, 163] on icon at bounding box center [553, 166] width 6 height 6
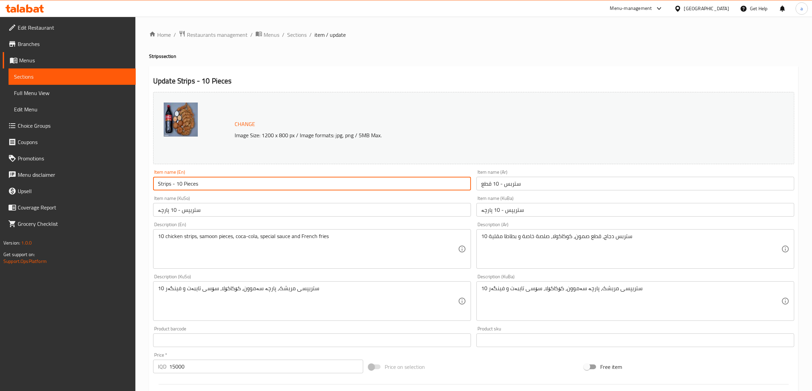
drag, startPoint x: 216, startPoint y: 182, endPoint x: 92, endPoint y: 181, distance: 124.1
click at [92, 181] on div "Edit Restaurant Branches Menus Sections Full Menu View Edit Menu Choice Groups …" at bounding box center [406, 293] width 812 height 553
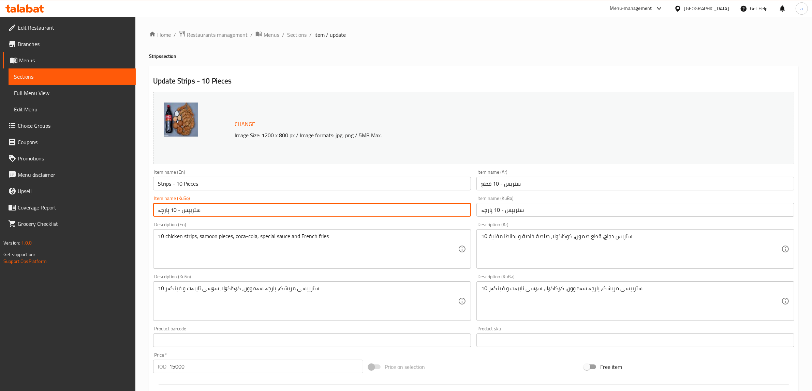
drag, startPoint x: 213, startPoint y: 206, endPoint x: 111, endPoint y: 207, distance: 102.3
click at [111, 207] on div "Edit Restaurant Branches Menus Sections Full Menu View Edit Menu Choice Groups …" at bounding box center [406, 293] width 812 height 553
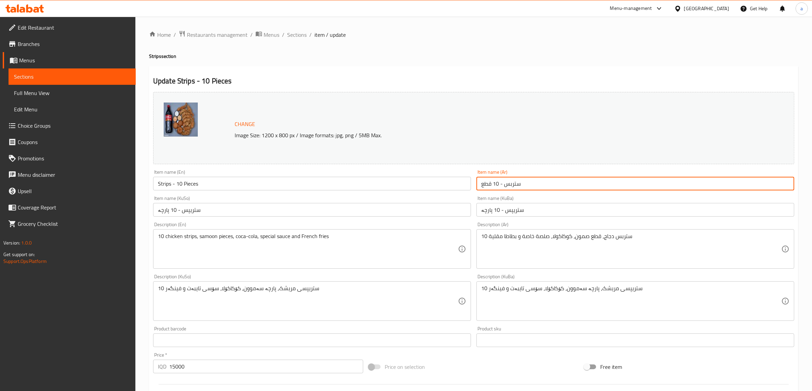
drag, startPoint x: 558, startPoint y: 179, endPoint x: 407, endPoint y: 190, distance: 150.7
click at [407, 190] on div "Change Image Size: 1200 x 800 px / Image formats: jpg, png / 5MB Max. Item name…" at bounding box center [473, 280] width 646 height 382
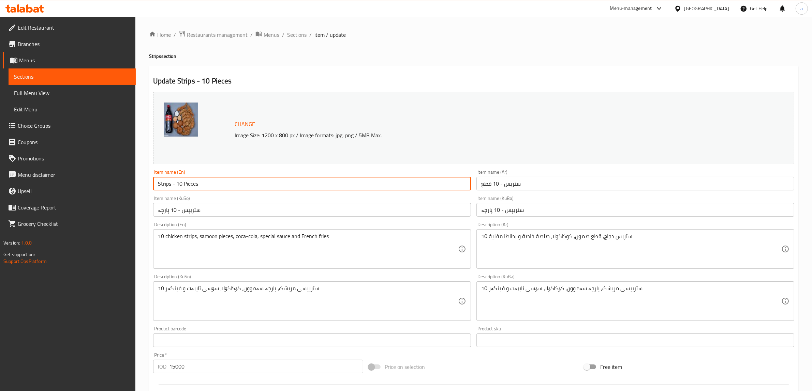
drag, startPoint x: 259, startPoint y: 183, endPoint x: 41, endPoint y: 206, distance: 219.6
click at [41, 206] on div "Edit Restaurant Branches Menus Sections Full Menu View Edit Menu Choice Groups …" at bounding box center [406, 293] width 812 height 553
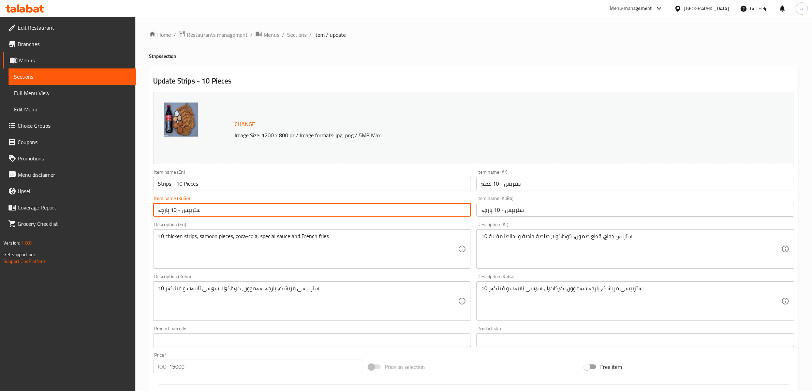
drag, startPoint x: 201, startPoint y: 207, endPoint x: 116, endPoint y: 208, distance: 84.9
click at [116, 208] on div "Edit Restaurant Branches Menus Sections Full Menu View Edit Menu Choice Groups …" at bounding box center [406, 293] width 812 height 553
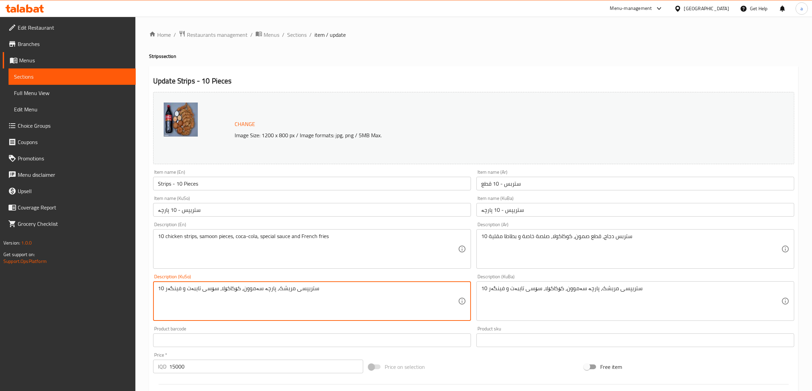
drag, startPoint x: 333, startPoint y: 291, endPoint x: 0, endPoint y: 319, distance: 334.6
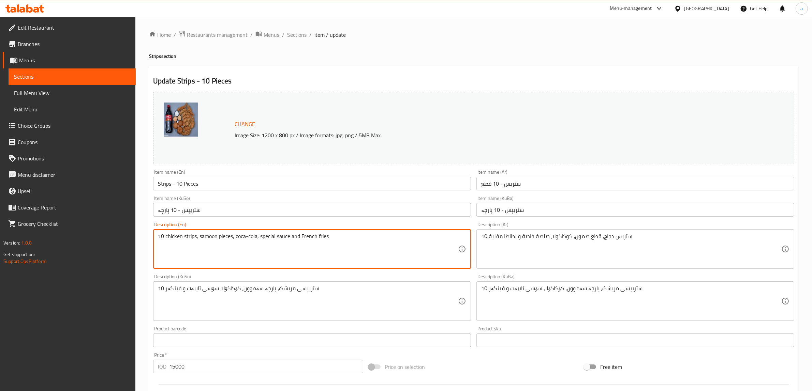
drag, startPoint x: 341, startPoint y: 240, endPoint x: 0, endPoint y: 272, distance: 342.8
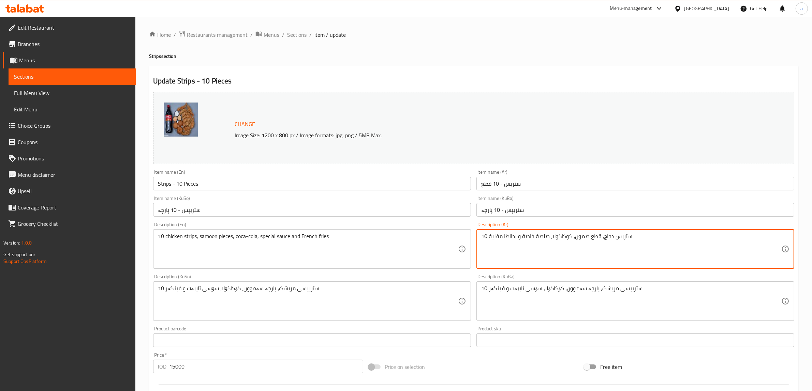
drag, startPoint x: 648, startPoint y: 239, endPoint x: 244, endPoint y: 256, distance: 404.3
click at [296, 36] on span "Sections" at bounding box center [296, 35] width 19 height 8
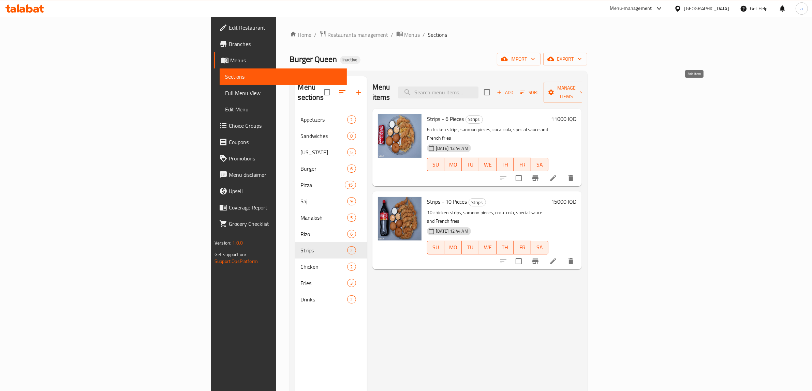
click at [514, 89] on span "Add" at bounding box center [505, 93] width 18 height 8
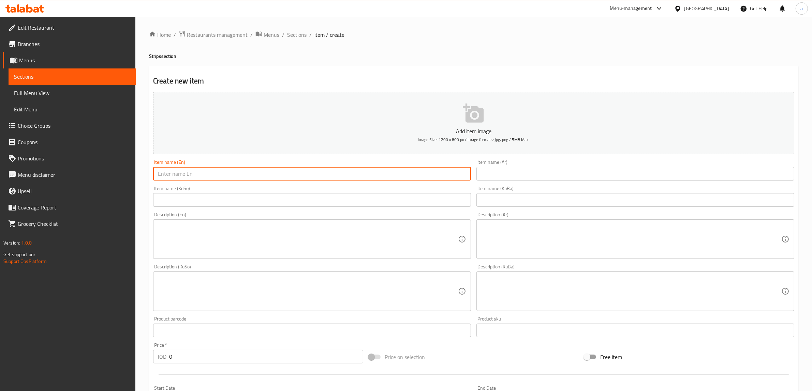
click at [344, 174] on input "text" at bounding box center [312, 174] width 318 height 14
paste input "Strips - 10 Pieces"
click at [179, 175] on input "Strips - 10 Pieces" at bounding box center [312, 174] width 318 height 14
type input "Strips - 4 Pieces"
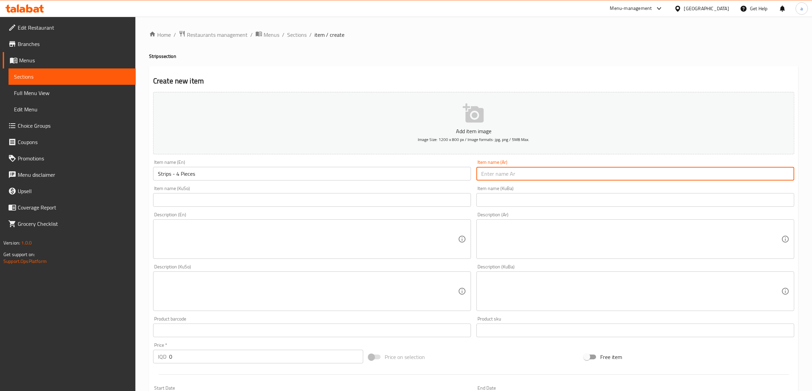
click at [493, 179] on input "text" at bounding box center [635, 174] width 318 height 14
paste input "Strips - 10 Pieces"
drag, startPoint x: 524, startPoint y: 177, endPoint x: 474, endPoint y: 183, distance: 50.4
click at [474, 183] on div "Item name (Ar) Strips - 10 Pieces Item name (Ar)" at bounding box center [635, 170] width 323 height 26
paste input "ستربس - 10 قطع"
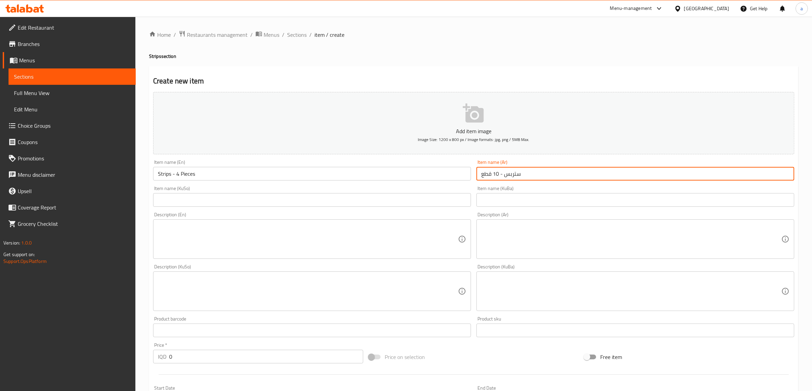
click at [495, 173] on input "ستربس - 10 قطع" at bounding box center [635, 174] width 318 height 14
type input "ستربس - 4 قطع"
click at [198, 201] on input "text" at bounding box center [312, 200] width 318 height 14
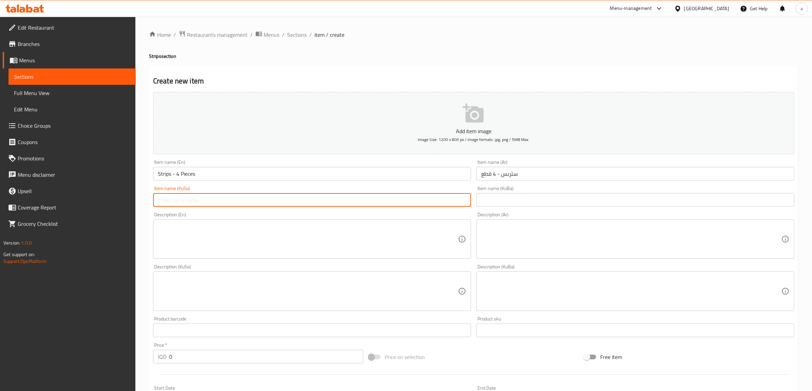
paste input "ستریپس - 10 پارچە"
click at [171, 200] on input "ستریپس - 10 پارچە" at bounding box center [312, 200] width 318 height 14
drag, startPoint x: 206, startPoint y: 203, endPoint x: 123, endPoint y: 196, distance: 82.4
click at [123, 196] on div "Edit Restaurant Branches Menus Sections Full Menu View Edit Menu Choice Groups …" at bounding box center [406, 288] width 812 height 543
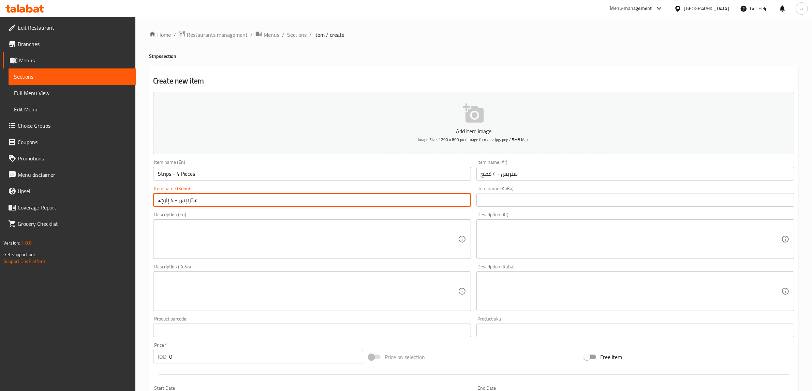
type input "ستریپس - 4 پارچە"
click at [534, 194] on input "text" at bounding box center [635, 200] width 318 height 14
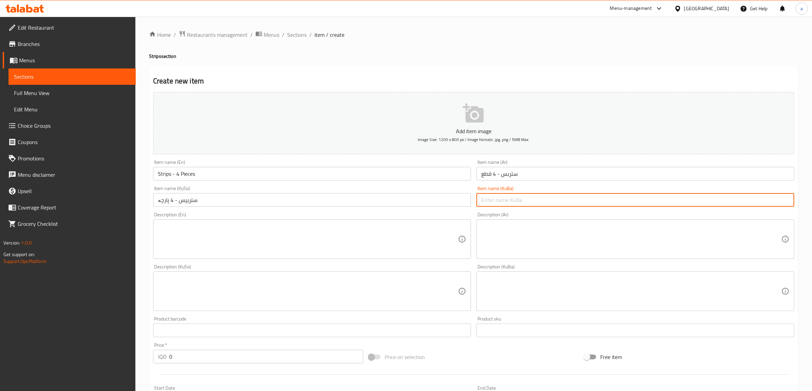
paste input "ستریپس - 4 پارچە"
type input "ستریپس - 4 پارچە"
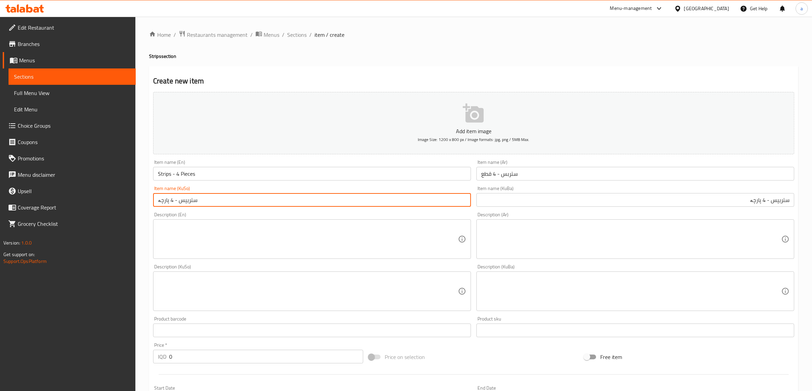
click at [394, 198] on input "ستریپس - 4 پارچە" at bounding box center [312, 200] width 318 height 14
click at [545, 174] on input "ستربس - 4 قطع" at bounding box center [635, 174] width 318 height 14
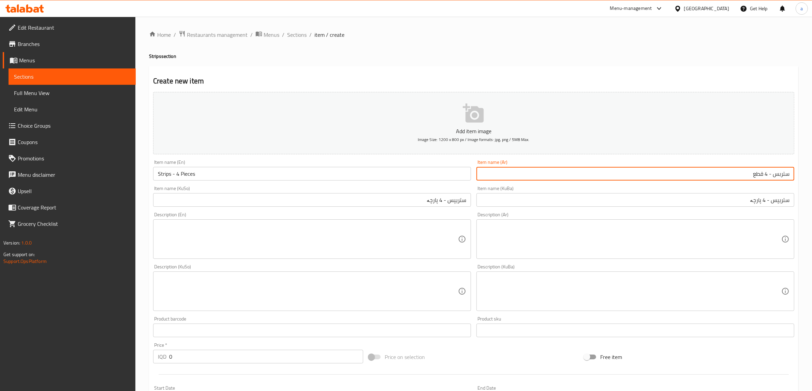
click at [381, 236] on textarea at bounding box center [308, 239] width 300 height 32
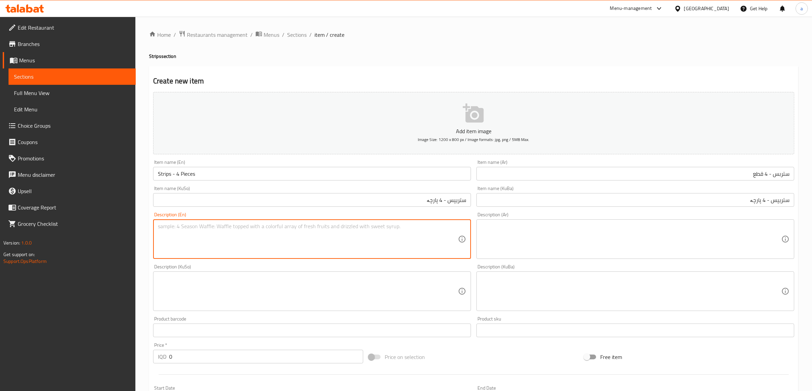
paste textarea "10 chicken strips, samoon pieces, coca-cola, special sauce and French fries"
drag, startPoint x: 163, startPoint y: 227, endPoint x: 147, endPoint y: 227, distance: 15.3
click at [147, 227] on div "Home / Restaurants management / Menus / Sections / item / create Strips section…" at bounding box center [473, 288] width 676 height 543
type textarea "4 chicken strips, samoon pieces, coca-cola, special sauce and French fries"
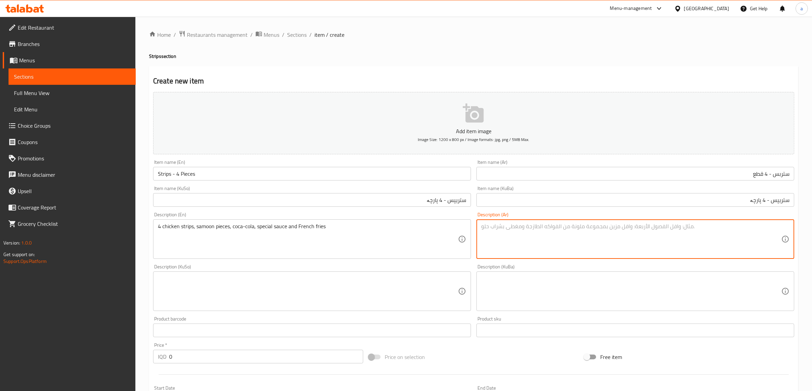
click at [501, 232] on textarea at bounding box center [631, 239] width 300 height 32
paste textarea "10 ستربس دجاج، قطع صمون، كوكاكولا، صلصة خاصة و بطاطا مقلية"
drag, startPoint x: 487, startPoint y: 227, endPoint x: 477, endPoint y: 227, distance: 9.6
click at [477, 227] on div "10 ستربس دجاج، قطع صمون، كوكاكولا، صلصة خاصة و بطاطا مقلية Description (Ar)" at bounding box center [635, 240] width 318 height 40
type textarea "4 ستربس دجاج، قطع صمون، كوكاكولا، صلصة خاصة و بطاطا مقلية"
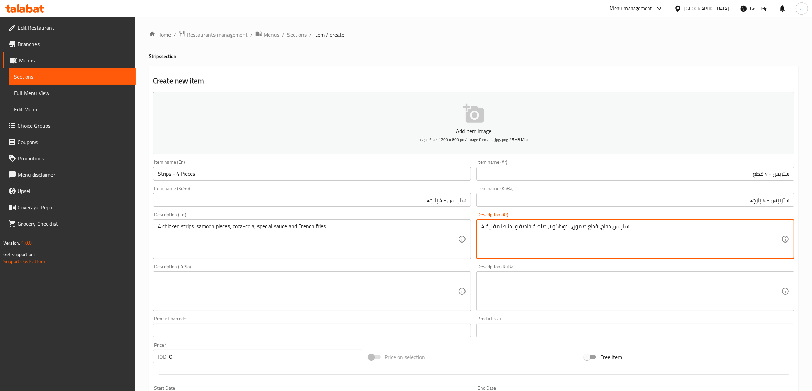
click at [309, 288] on textarea at bounding box center [308, 291] width 300 height 32
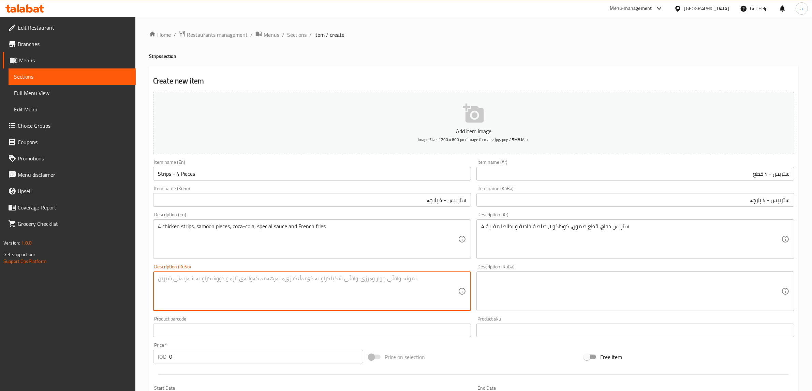
paste textarea "10 ستربس دجاج، قطع صمون، كوكاكولا، صلصة خاصة و بطاطا مقلية"
drag, startPoint x: 327, startPoint y: 281, endPoint x: 82, endPoint y: 292, distance: 244.4
click at [82, 292] on div "Edit Restaurant Branches Menus Sections Full Menu View Edit Menu Choice Groups …" at bounding box center [406, 288] width 812 height 543
paste textarea "یپسی مریشک، پارچە سەموون، کۆکاکۆلا، سۆسی تایبەت و فینگەر"
drag, startPoint x: 164, startPoint y: 279, endPoint x: 148, endPoint y: 281, distance: 16.1
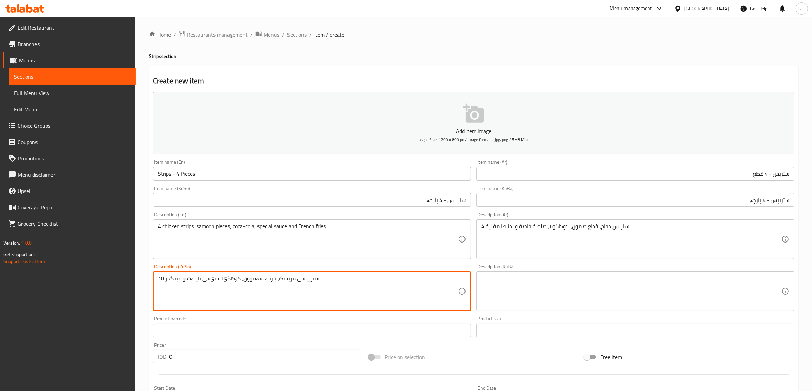
click at [148, 281] on div "Home / Restaurants management / Menus / Sections / item / create Strips section…" at bounding box center [473, 288] width 676 height 543
drag, startPoint x: 326, startPoint y: 279, endPoint x: 71, endPoint y: 297, distance: 255.3
click at [71, 297] on div "Edit Restaurant Branches Menus Sections Full Menu View Edit Menu Choice Groups …" at bounding box center [406, 288] width 812 height 543
type textarea "4 ستریپسی مریشک، پارچە سەموون، کۆکاکۆلا، سۆسی تایبەت و فینگەر"
click at [499, 286] on textarea at bounding box center [631, 291] width 300 height 32
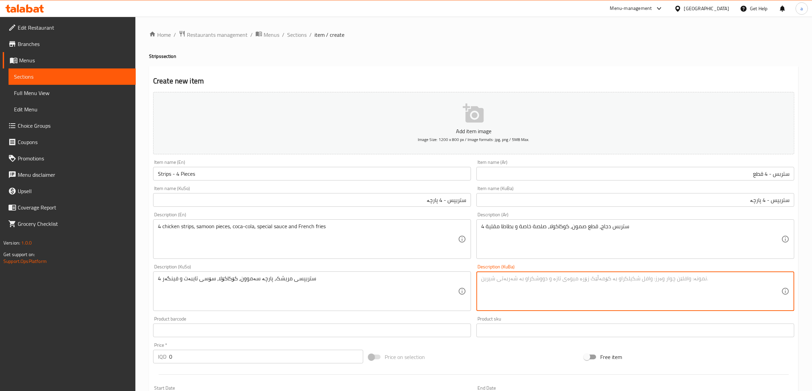
paste textarea "4 ستریپسی مریشک، پارچە سەموون، کۆکاکۆلا، سۆسی تایبەت و فینگەر"
type textarea "4 ستریپسی مریشک، پارچە سەموون، کۆکاکۆلا، سۆسی تایبەت و فینگەر"
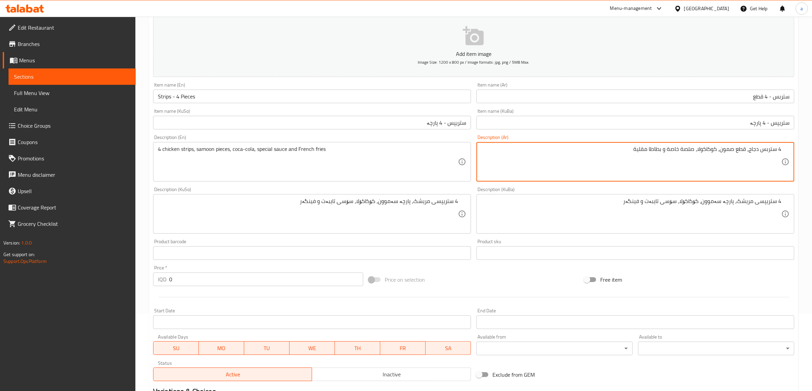
scroll to position [167, 0]
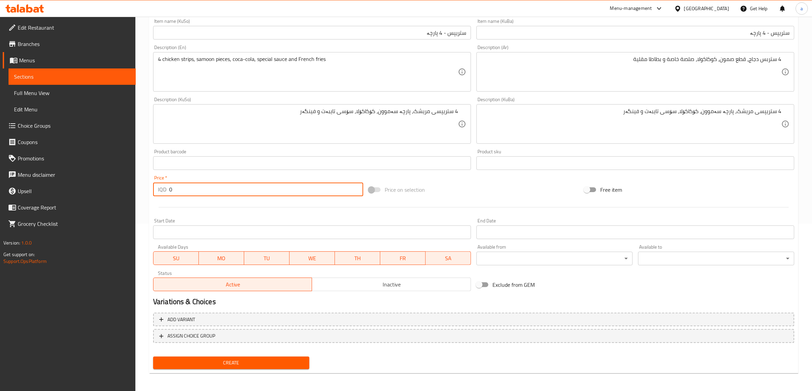
drag, startPoint x: 145, startPoint y: 194, endPoint x: 109, endPoint y: 194, distance: 35.5
click at [109, 194] on div "Edit Restaurant Branches Menus Sections Full Menu View Edit Menu Choice Groups …" at bounding box center [406, 120] width 812 height 543
paste input "700"
type input "7000"
click at [239, 367] on button "Create" at bounding box center [231, 363] width 156 height 13
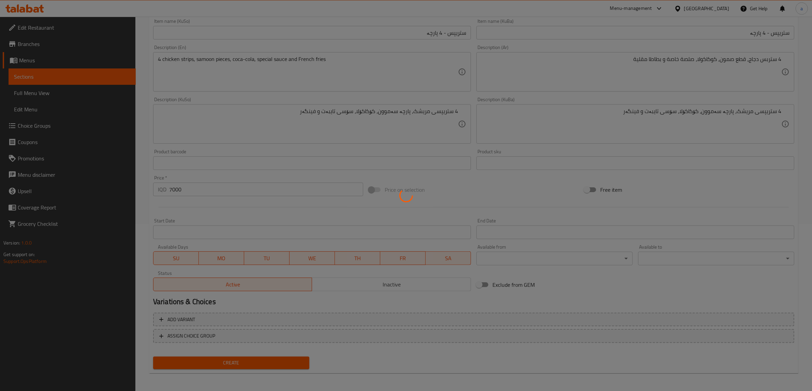
type input "0"
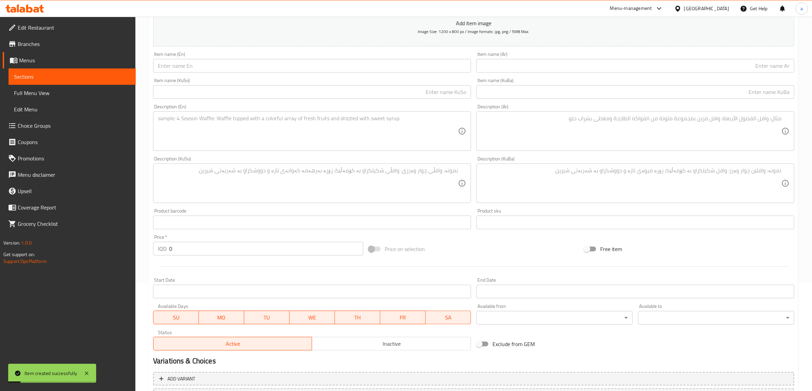
scroll to position [0, 0]
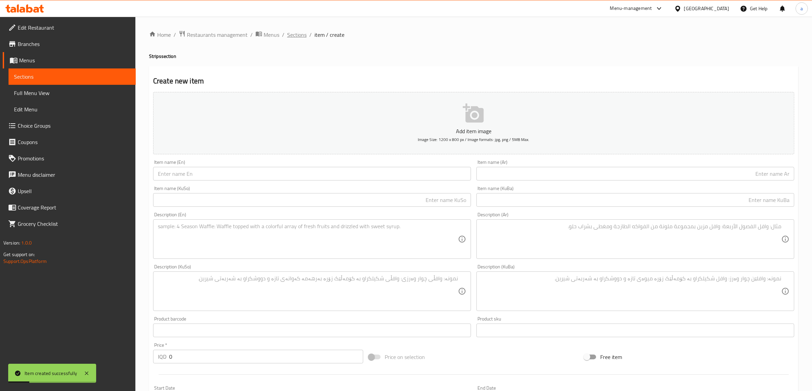
click at [296, 37] on span "Sections" at bounding box center [296, 35] width 19 height 8
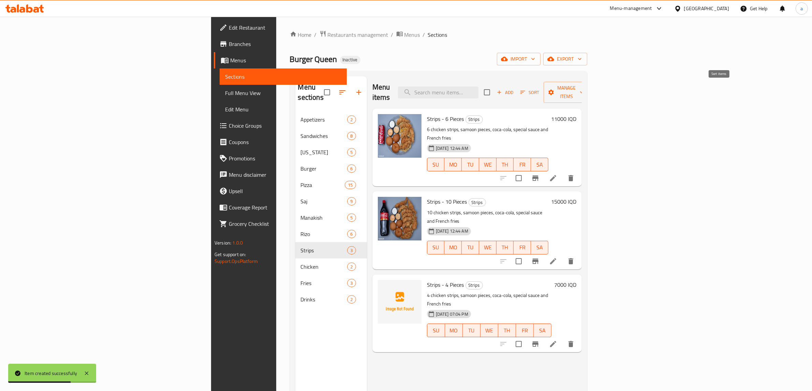
click at [526, 89] on icon "button" at bounding box center [523, 92] width 6 height 6
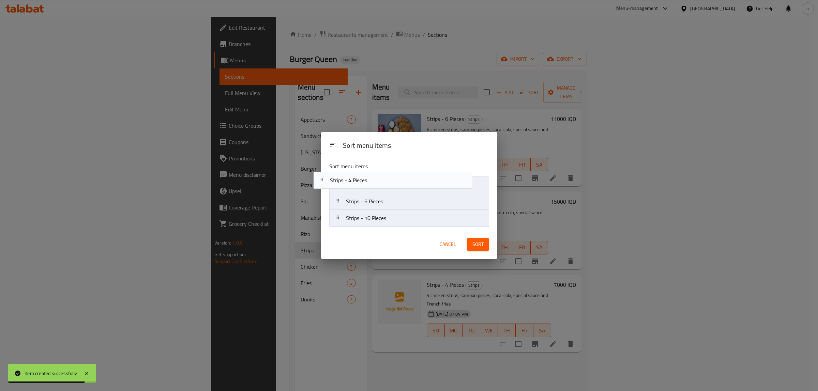
drag, startPoint x: 411, startPoint y: 225, endPoint x: 390, endPoint y: 178, distance: 51.7
click at [390, 178] on nav "Strips - 6 Pieces Strips - 10 Pieces Strips - 4 Pieces" at bounding box center [409, 201] width 160 height 51
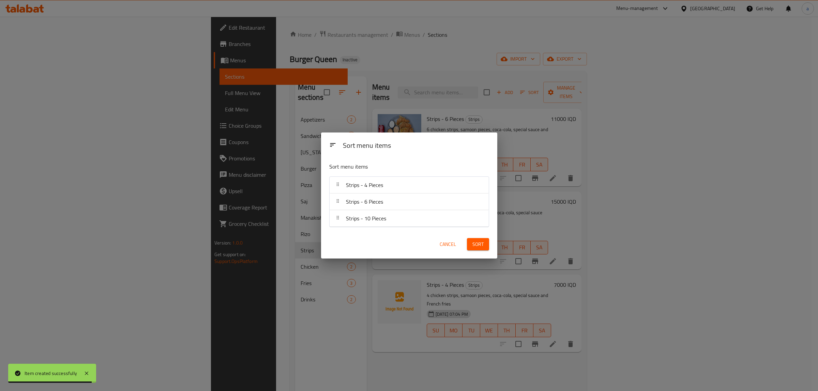
click at [468, 242] on button "Sort" at bounding box center [478, 244] width 22 height 13
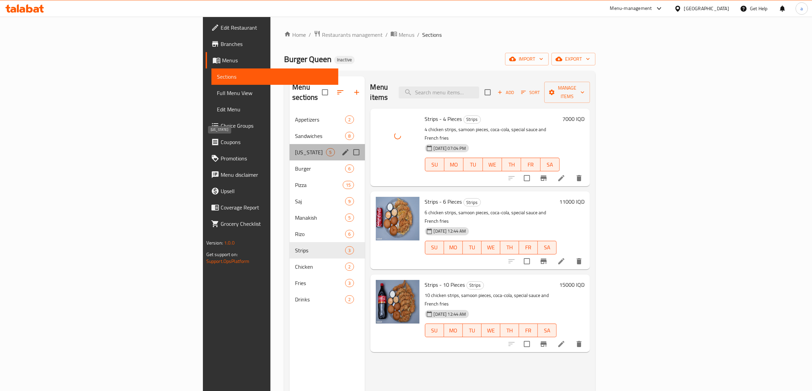
click at [295, 148] on span "Kentucky" at bounding box center [310, 152] width 31 height 8
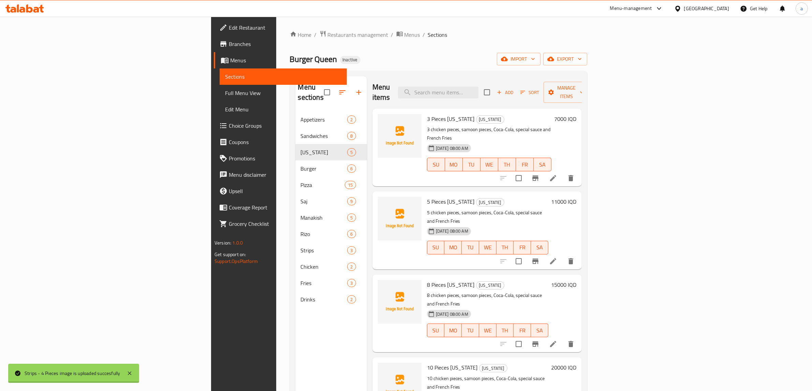
scroll to position [57, 0]
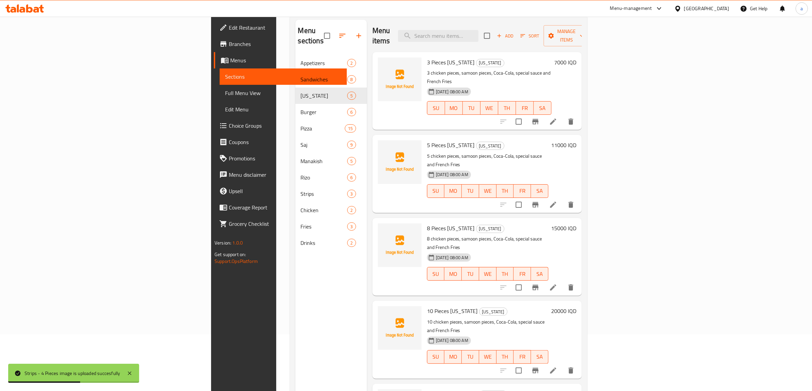
click at [427, 57] on span "3 Pieces Kentucky" at bounding box center [451, 62] width 48 height 10
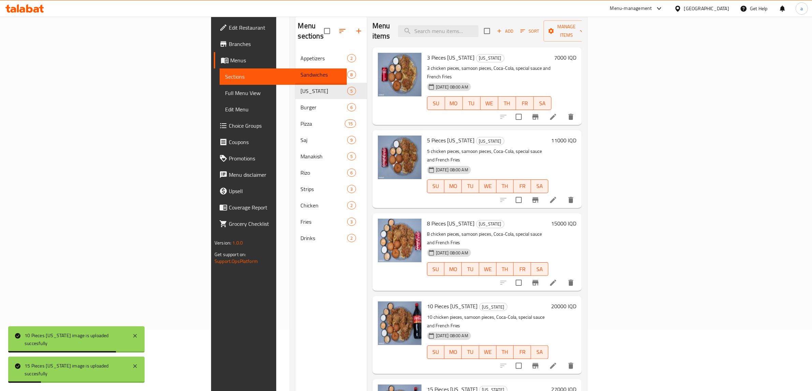
scroll to position [0, 0]
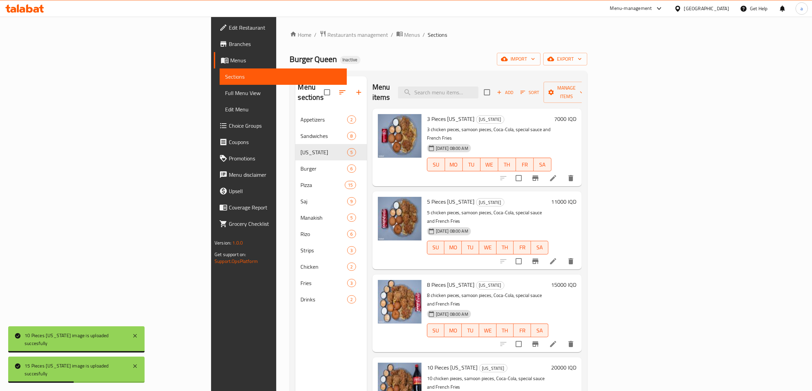
click at [225, 89] on span "Full Menu View" at bounding box center [283, 93] width 116 height 8
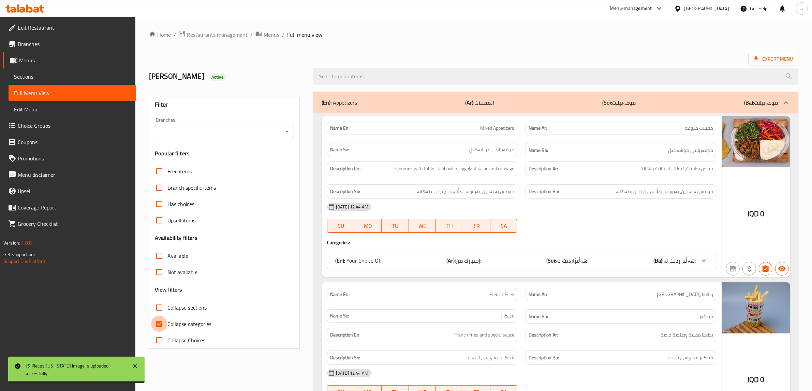
click at [162, 320] on input "Collapse categories" at bounding box center [159, 324] width 16 height 16
checkbox input "false"
click at [159, 308] on input "Collapse sections" at bounding box center [159, 308] width 16 height 16
checkbox input "true"
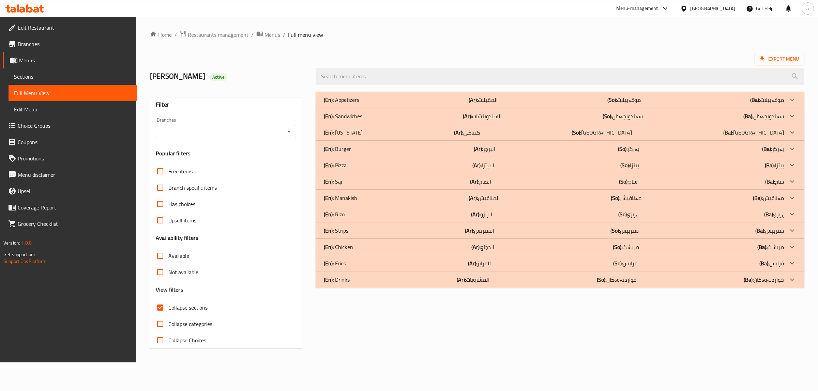
click at [345, 229] on p "(En): Strips" at bounding box center [336, 231] width 25 height 8
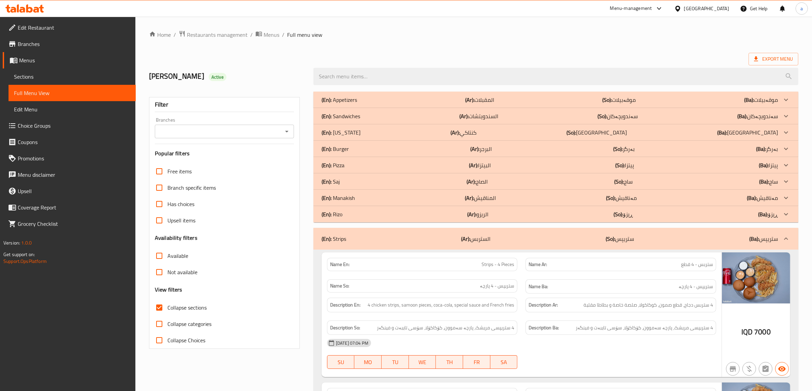
click at [348, 132] on p "(En): Kentucky" at bounding box center [340, 133] width 39 height 8
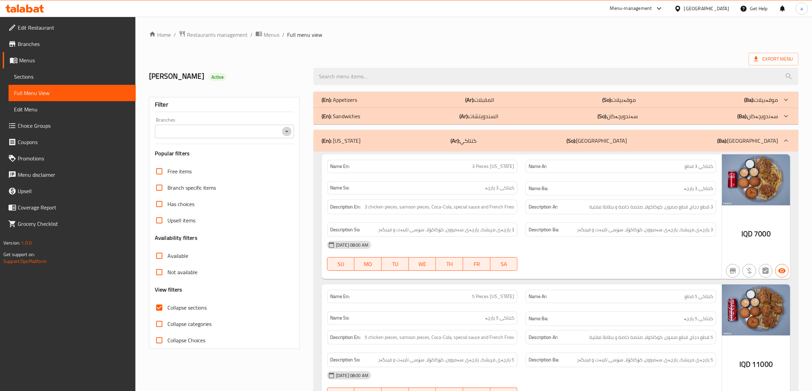
click at [285, 131] on icon "Open" at bounding box center [287, 131] width 8 height 8
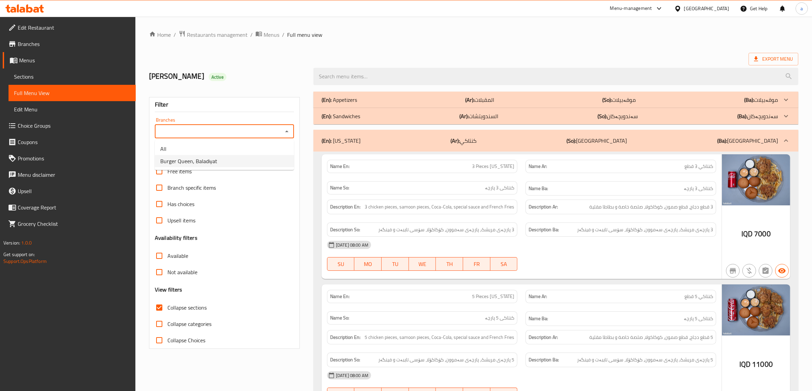
click at [234, 160] on li "Burger Queen, Baladiyat" at bounding box center [224, 161] width 139 height 12
type input "Burger Queen, Baladiyat"
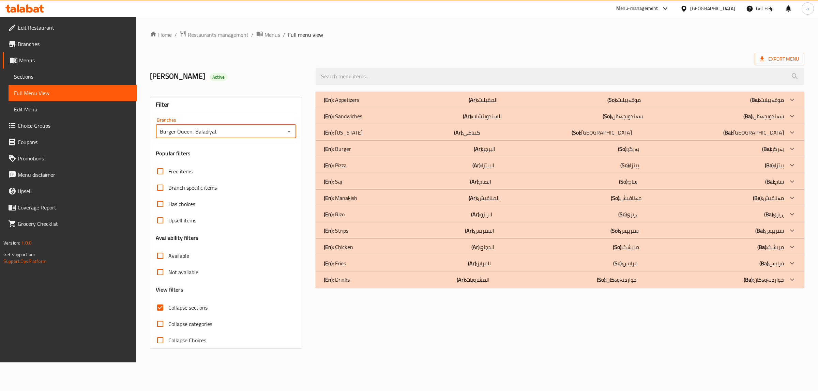
click at [355, 232] on div "(En): Strips (Ar): الستربس (So): ستریپس (Ba): ستریپس" at bounding box center [554, 231] width 460 height 8
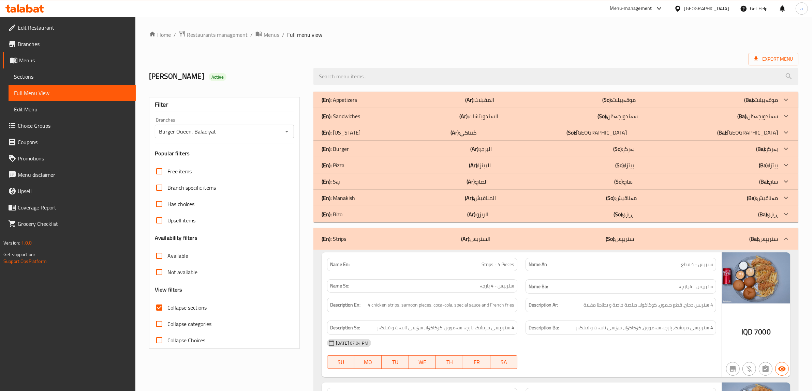
click at [365, 134] on div "(En): Kentucky (Ar): كنتاكي (So): کنتاکی (Ba): کنتاکی" at bounding box center [549, 133] width 456 height 8
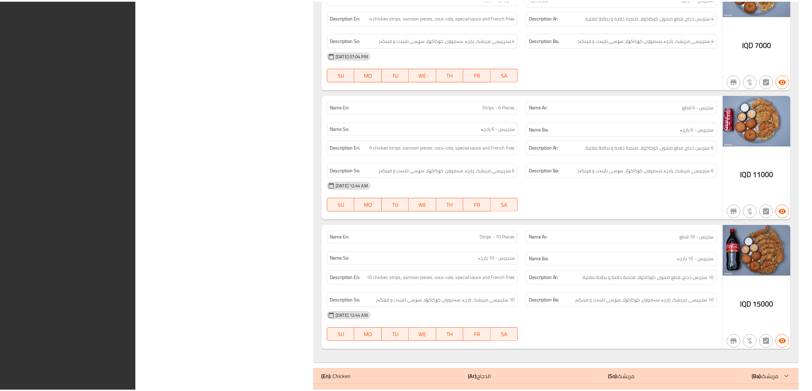
scroll to position [1013, 0]
